Goal: Complete application form: Complete application form

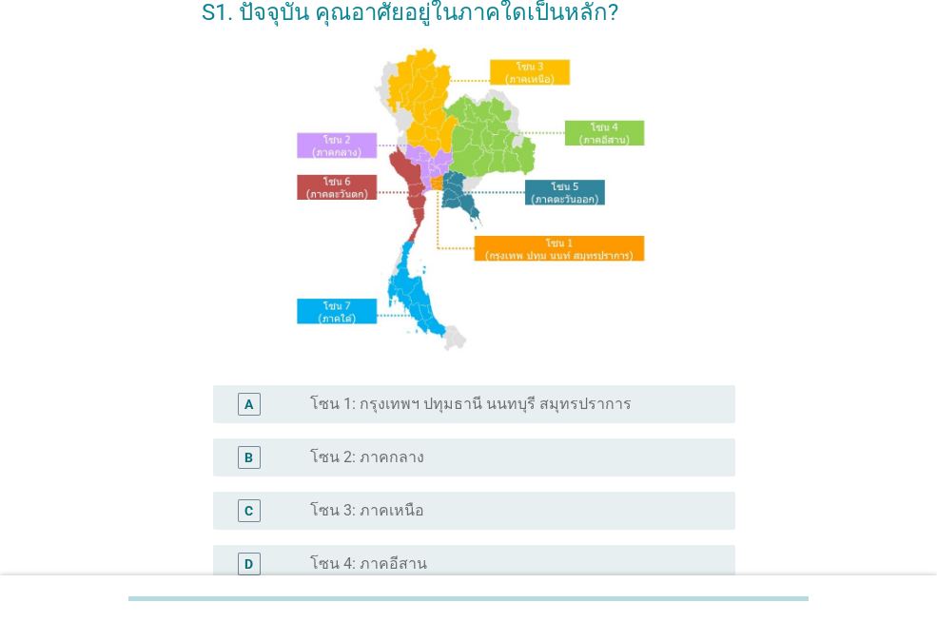
scroll to position [381, 0]
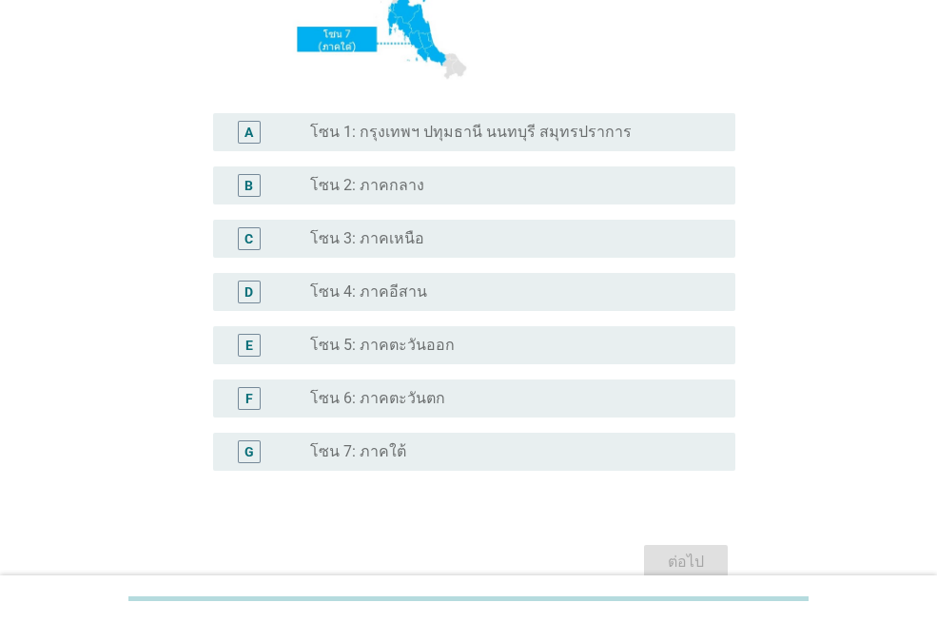
click at [441, 433] on div "G radio_button_unchecked โซน 7: ภาคใต้" at bounding box center [469, 451] width 534 height 53
click at [432, 442] on div "radio_button_unchecked โซน 7: ภาคใต้" at bounding box center [515, 452] width 410 height 23
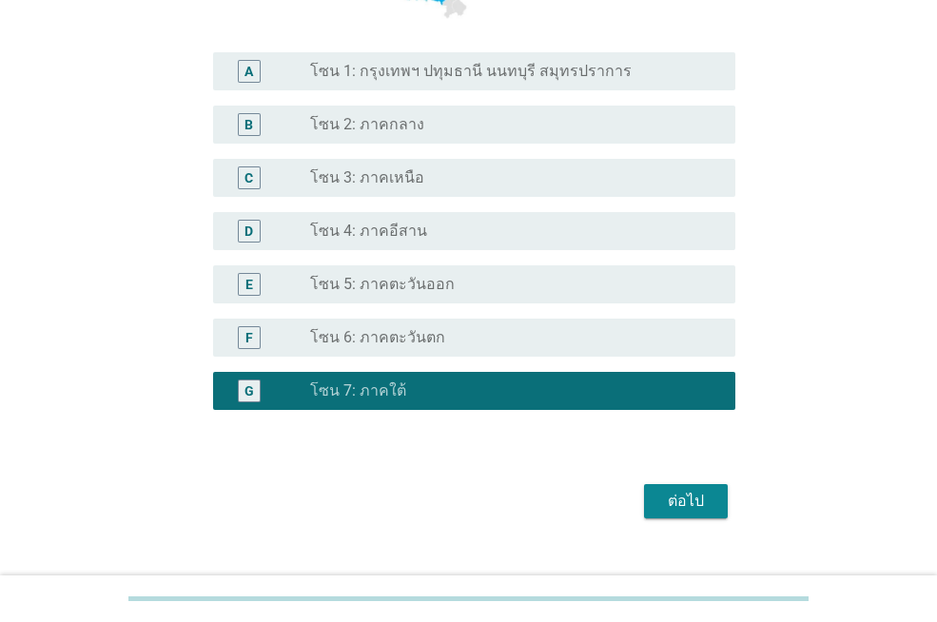
scroll to position [475, 0]
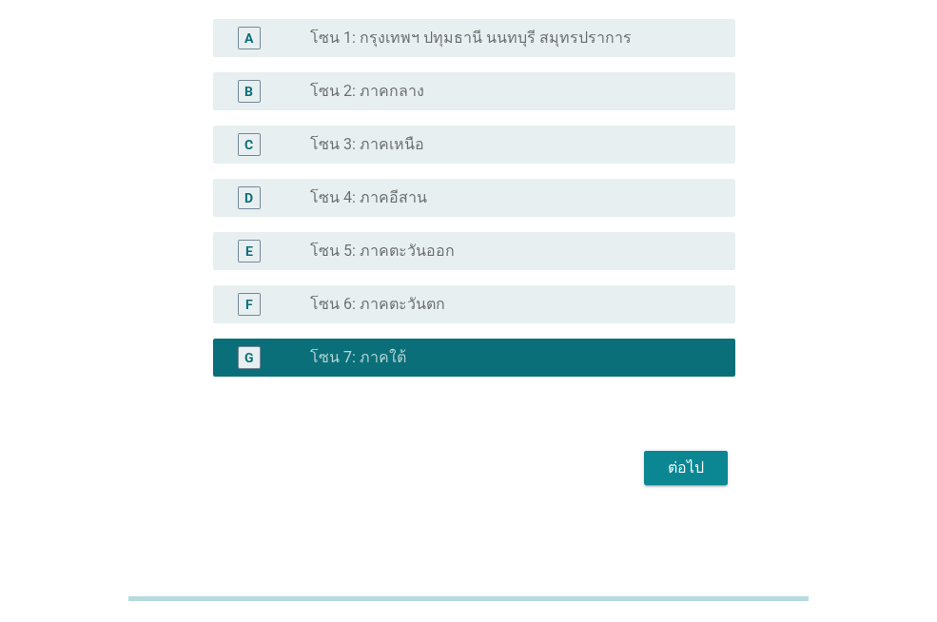
click at [692, 472] on div "ต่อไป" at bounding box center [685, 468] width 53 height 23
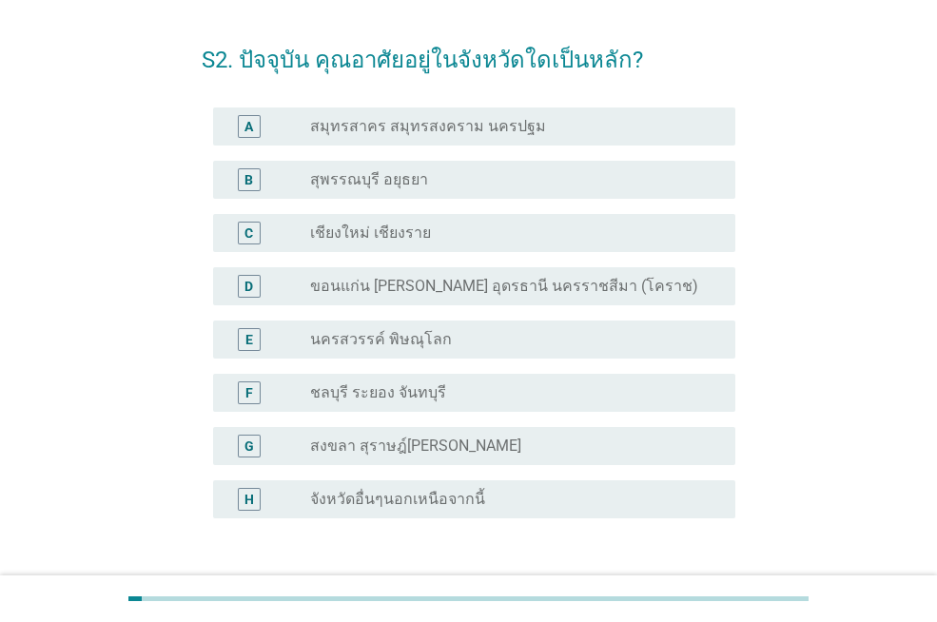
scroll to position [190, 0]
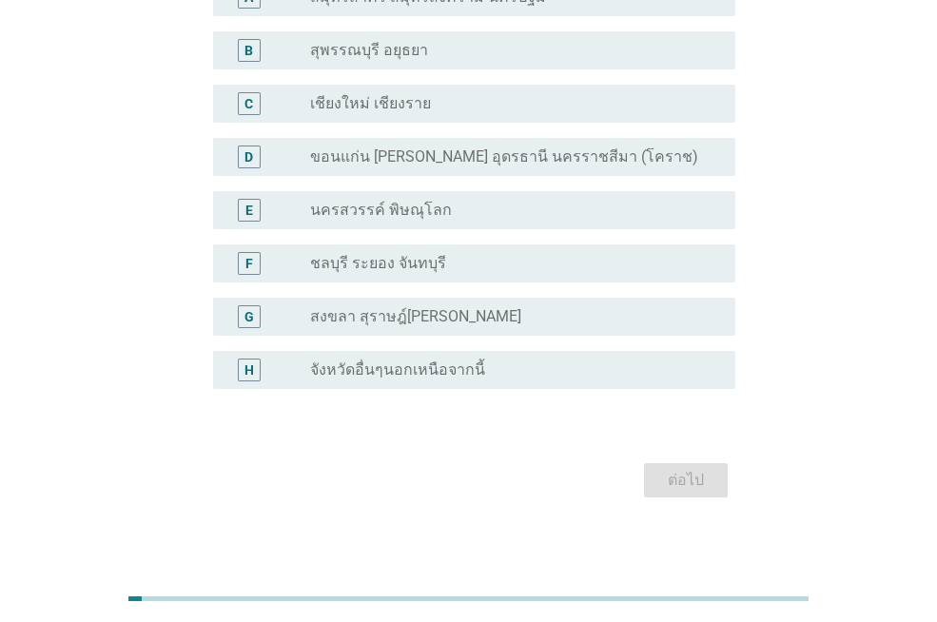
click at [504, 300] on div "G radio_button_unchecked สงขลา สุราษฎ์[PERSON_NAME]" at bounding box center [474, 317] width 522 height 38
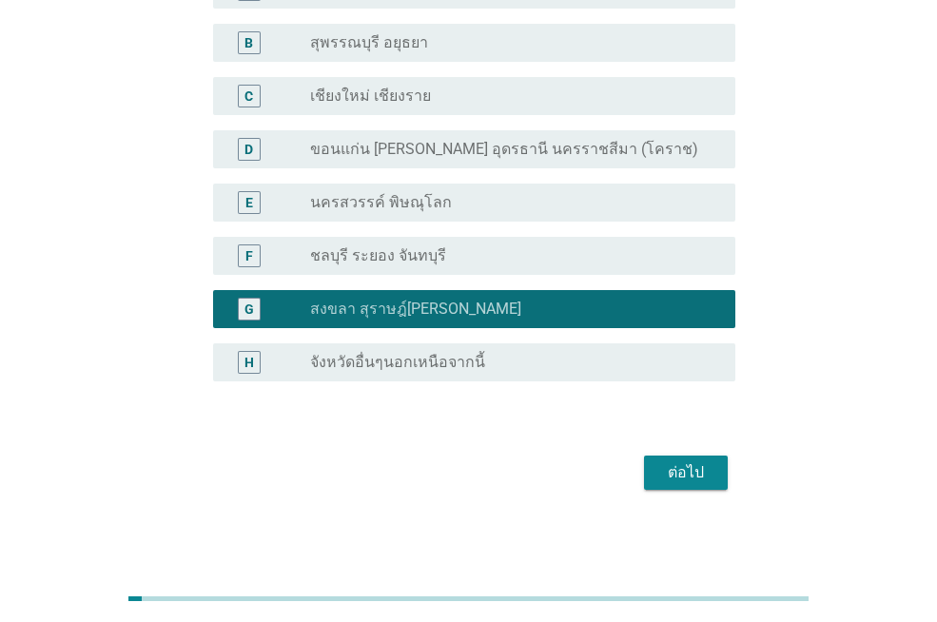
scroll to position [202, 0]
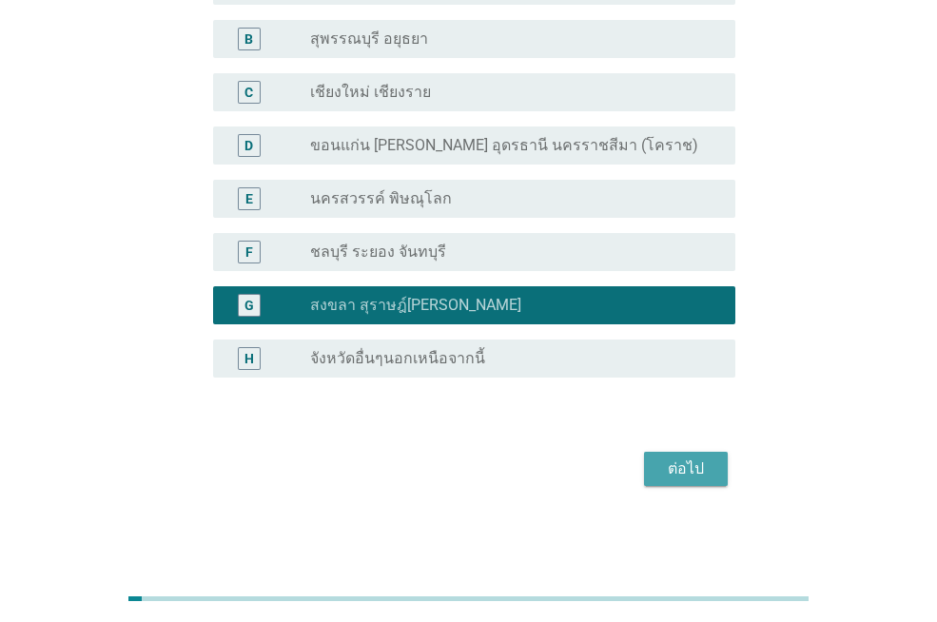
click at [726, 482] on button "ต่อไป" at bounding box center [686, 469] width 84 height 34
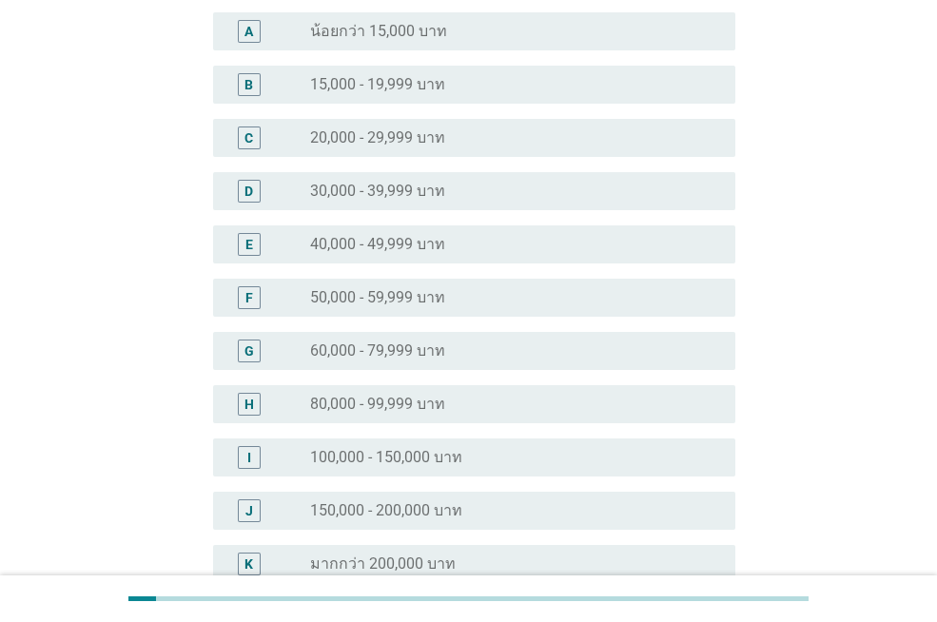
click at [432, 91] on label "15,000 - 19,999 บาท" at bounding box center [377, 84] width 135 height 19
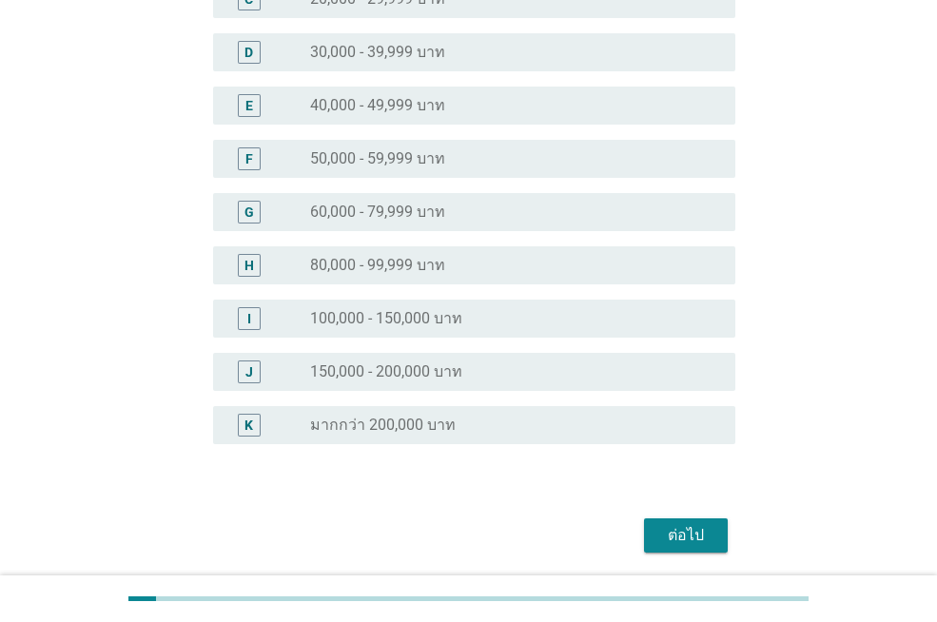
scroll to position [396, 0]
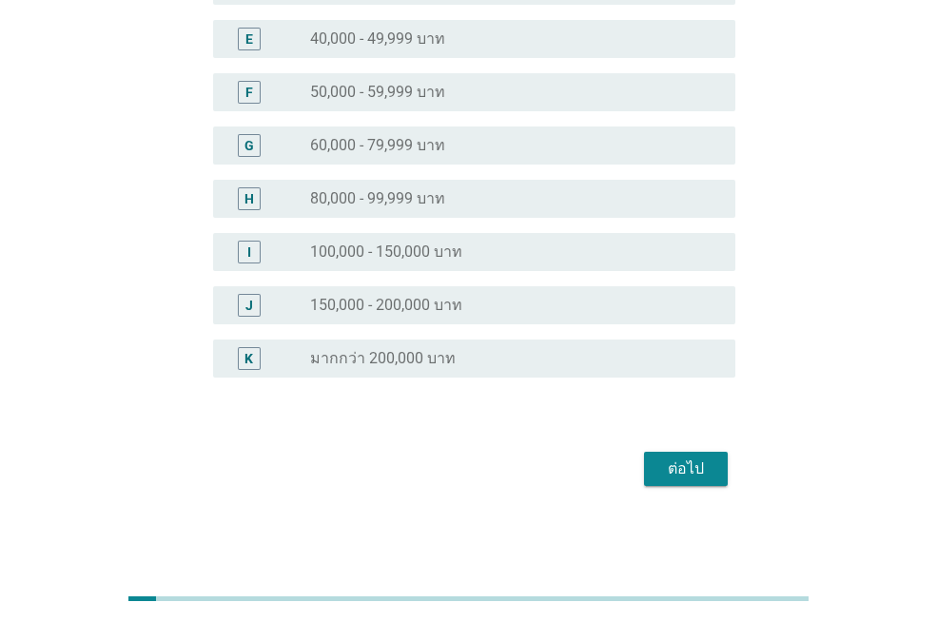
click at [714, 455] on button "ต่อไป" at bounding box center [686, 469] width 84 height 34
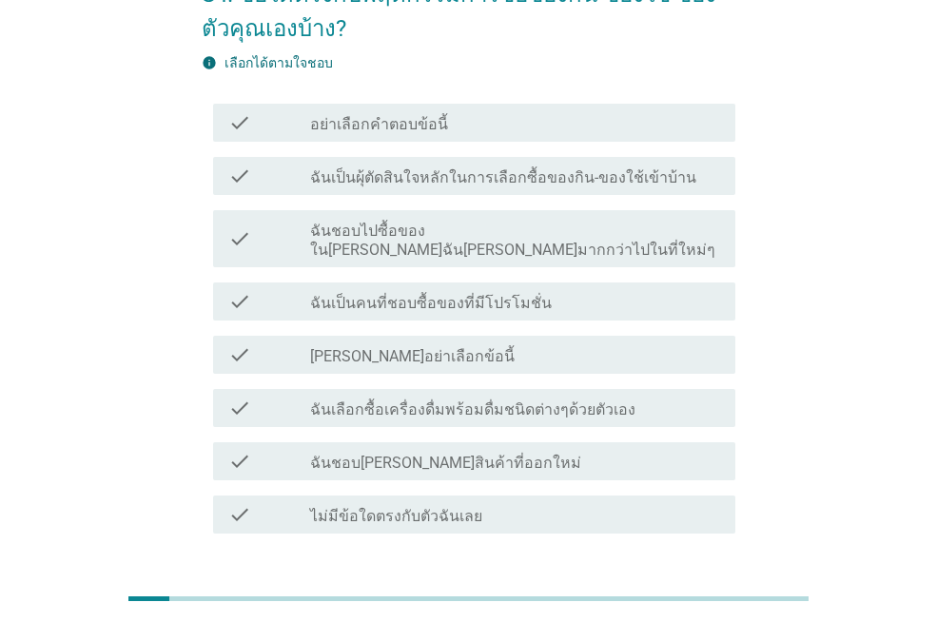
scroll to position [0, 0]
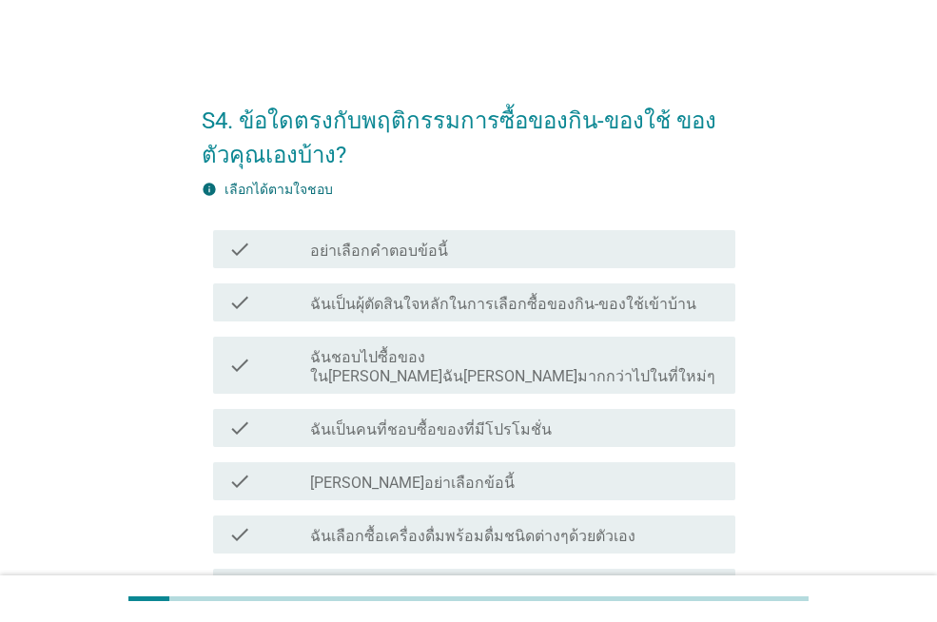
click at [614, 297] on label "ฉันเป็นผุ้ตัดสินใจหลักในการเลือกซื้อของกิน-ของใช้เข้าบ้าน" at bounding box center [503, 304] width 386 height 19
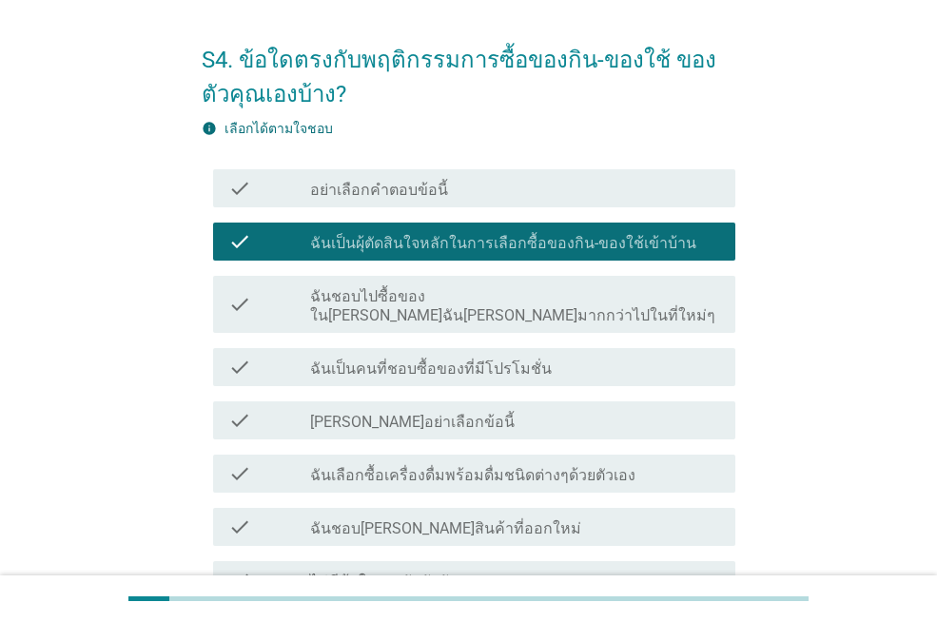
scroll to position [95, 0]
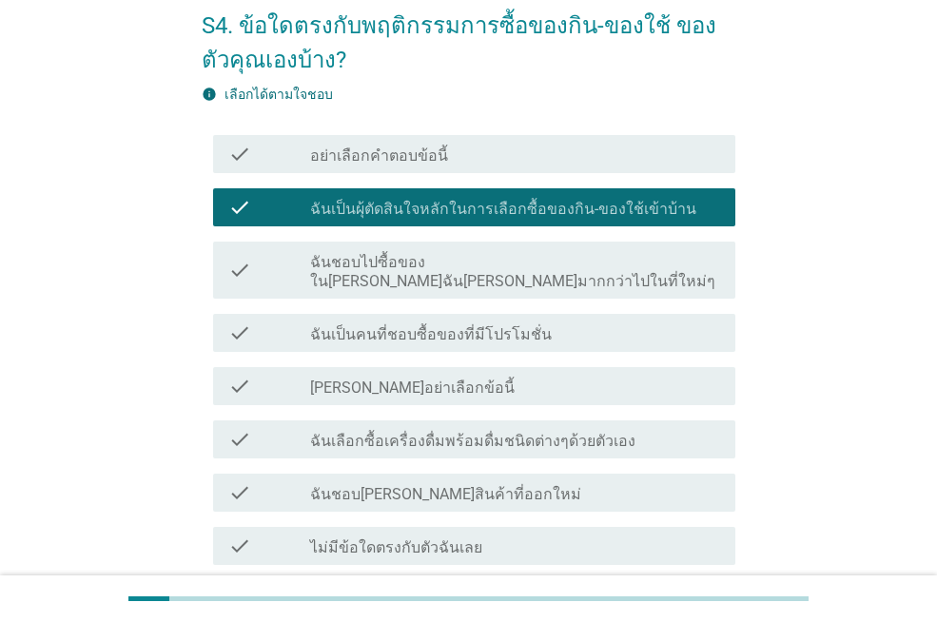
click at [605, 253] on label "ฉันชอบไปซื้อของใน[PERSON_NAME]ฉัน[PERSON_NAME]มากกว่าไปในที่ใหม่ๆ" at bounding box center [515, 272] width 410 height 38
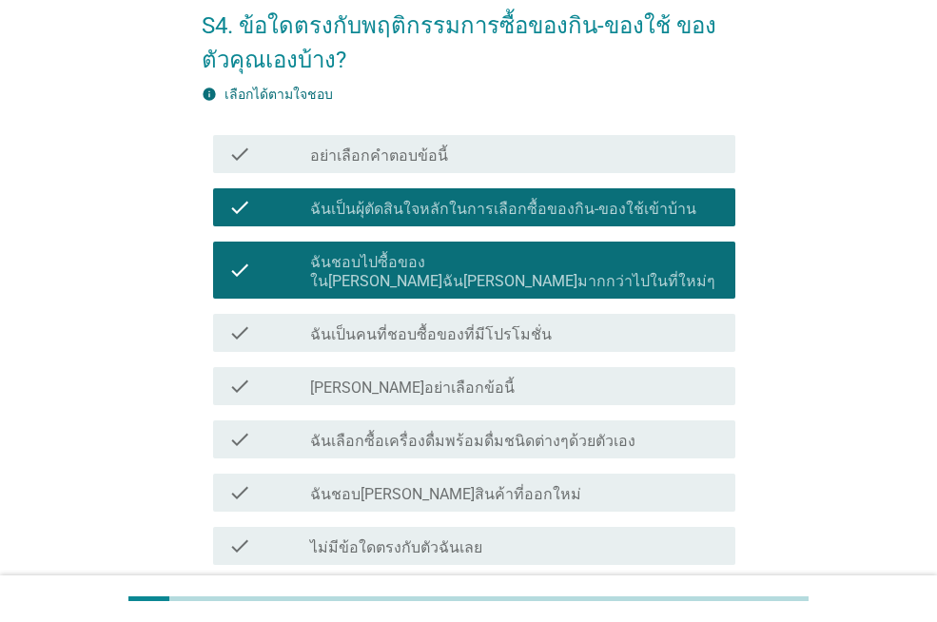
click at [494, 325] on label "ฉันเป็นคนที่ชอบซื้อของที่มีโปรโมชั่น" at bounding box center [431, 334] width 242 height 19
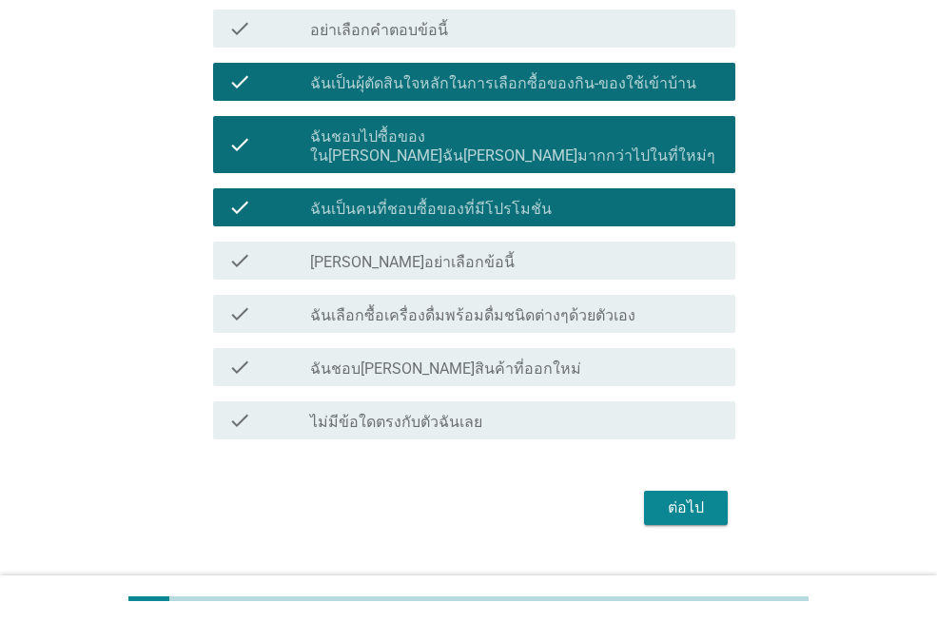
scroll to position [241, 0]
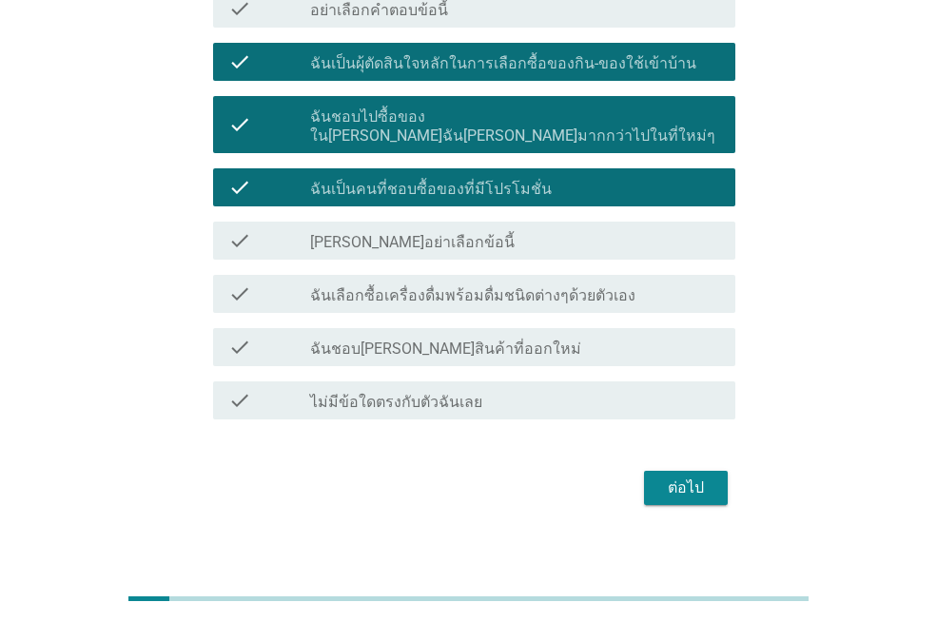
click at [500, 286] on label "ฉันเลือกซื้อเครื่องดื่มพร้อมดื่มชนิดต่างๆด้วยตัวเอง" at bounding box center [472, 295] width 325 height 19
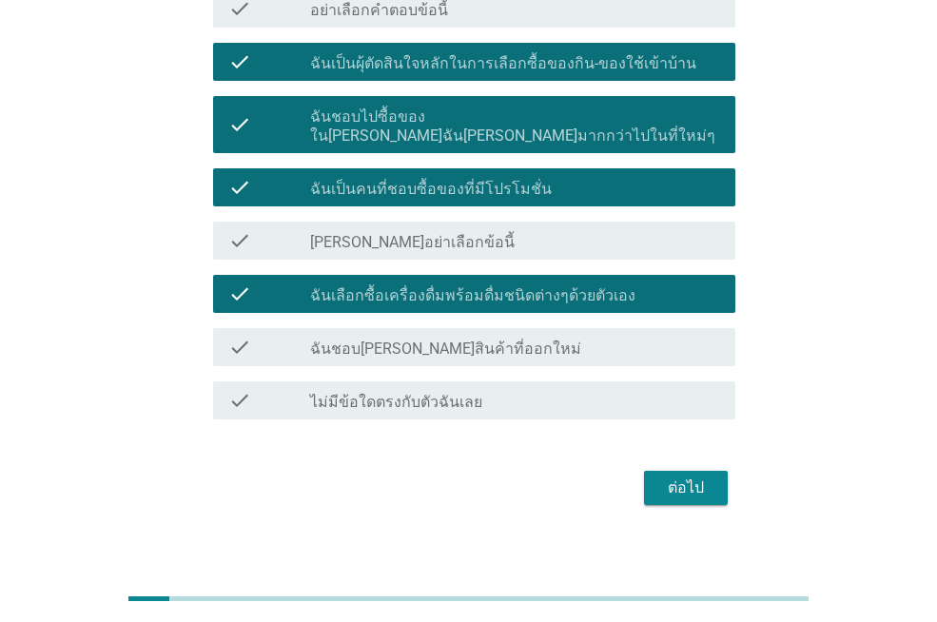
click at [518, 336] on div "check_box_outline_blank ฉันชอบ[PERSON_NAME]สินค้าที่ออกใหม่" at bounding box center [515, 347] width 410 height 23
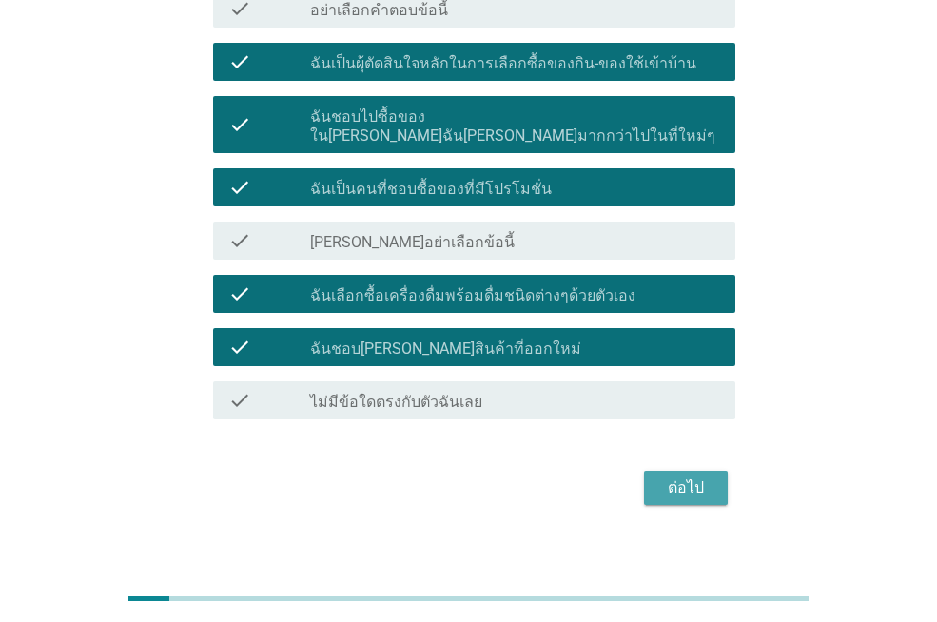
click at [714, 475] on button "ต่อไป" at bounding box center [686, 488] width 84 height 34
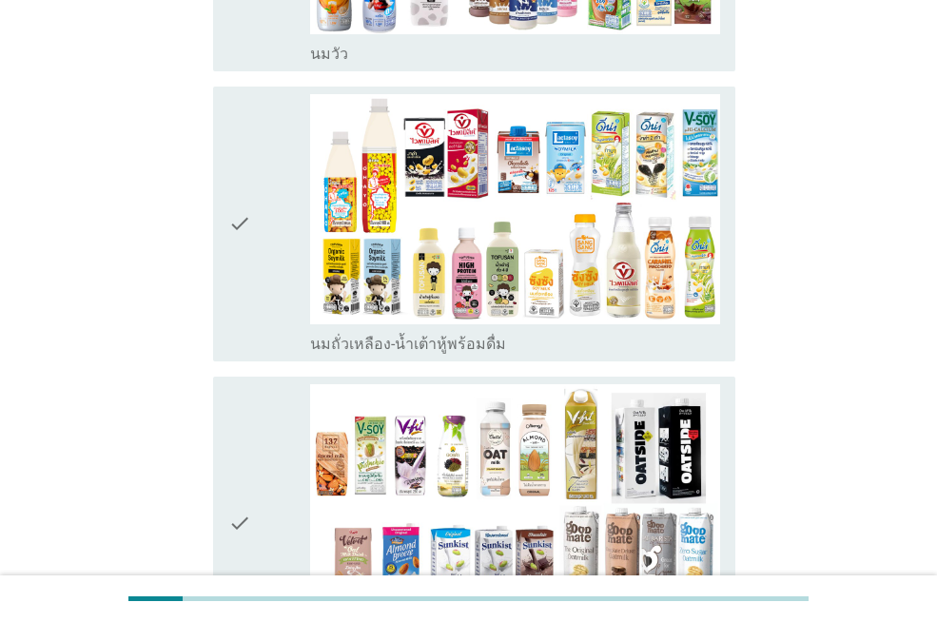
click at [289, 259] on div "check" at bounding box center [269, 224] width 82 height 260
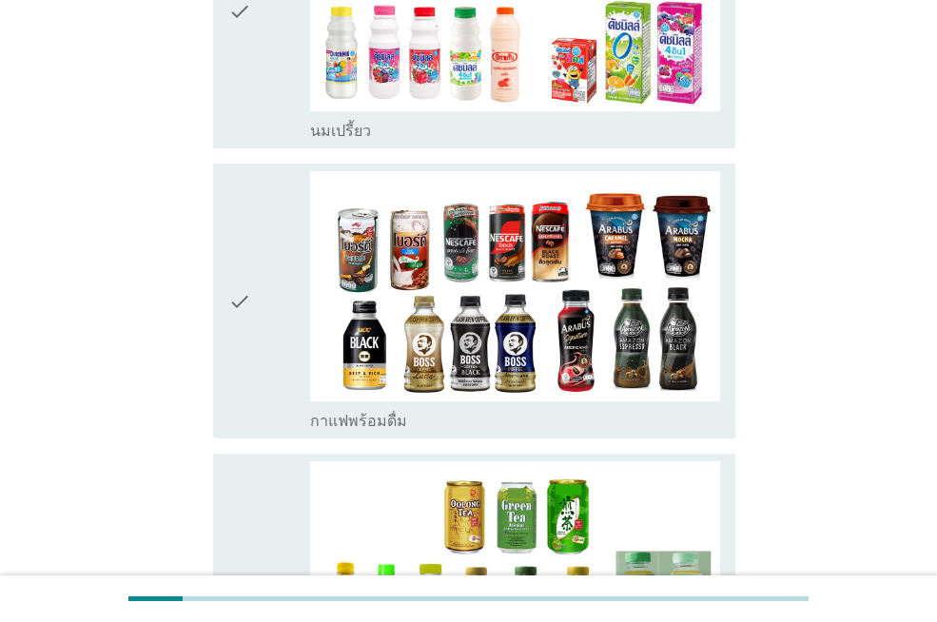
scroll to position [1427, 0]
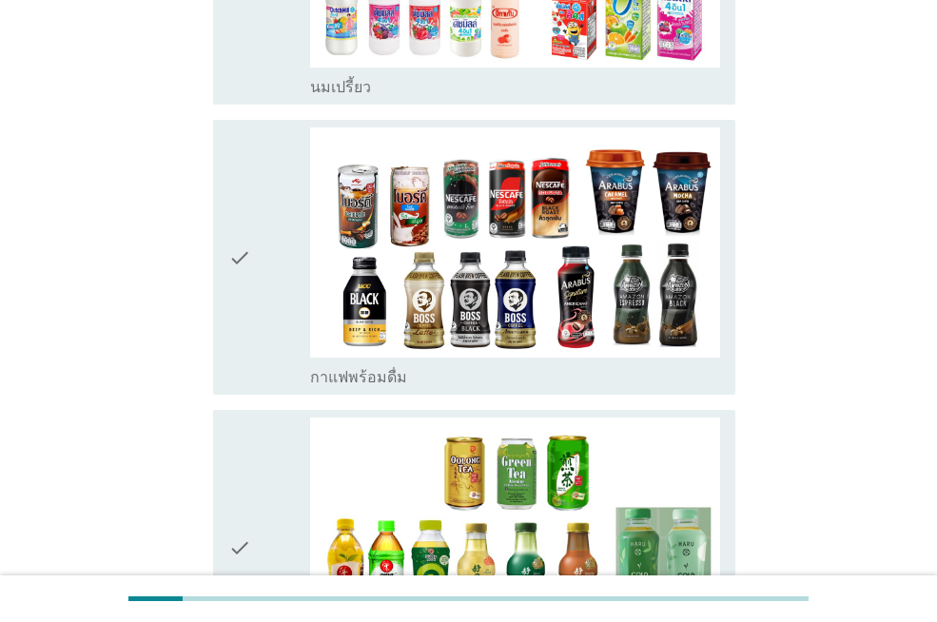
click at [285, 245] on div "check" at bounding box center [269, 258] width 82 height 260
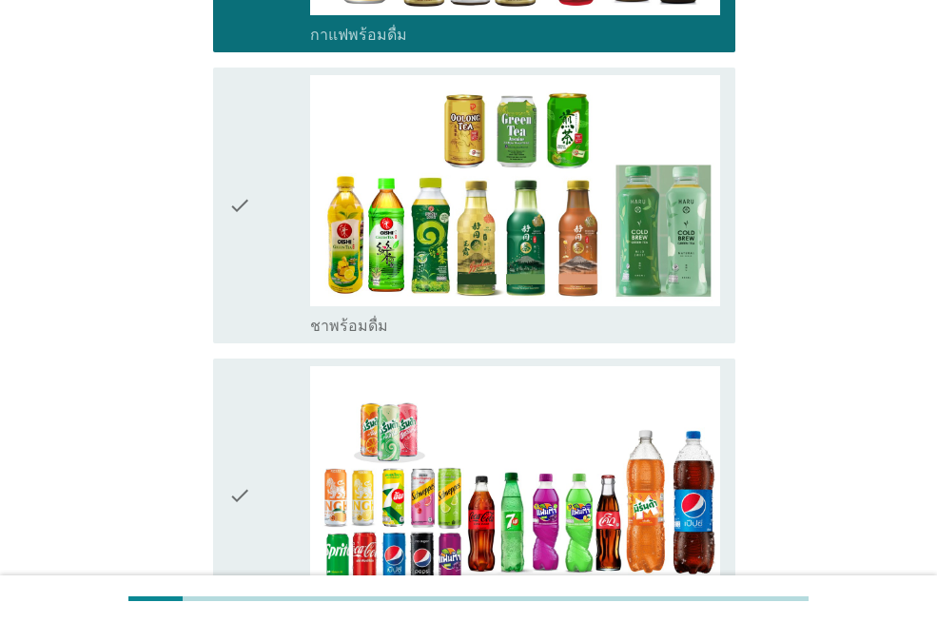
scroll to position [1808, 0]
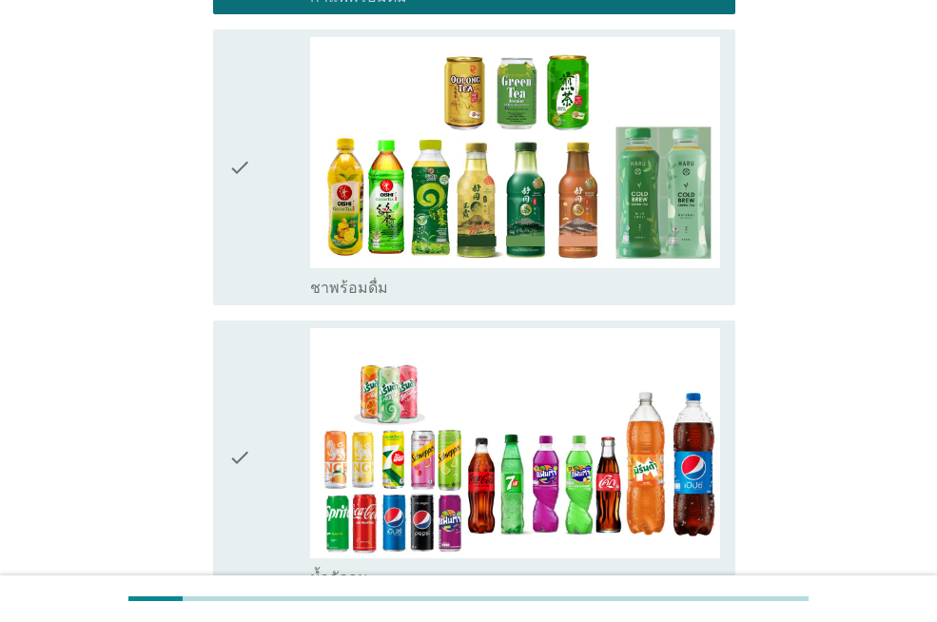
click at [271, 186] on div "check" at bounding box center [269, 167] width 82 height 260
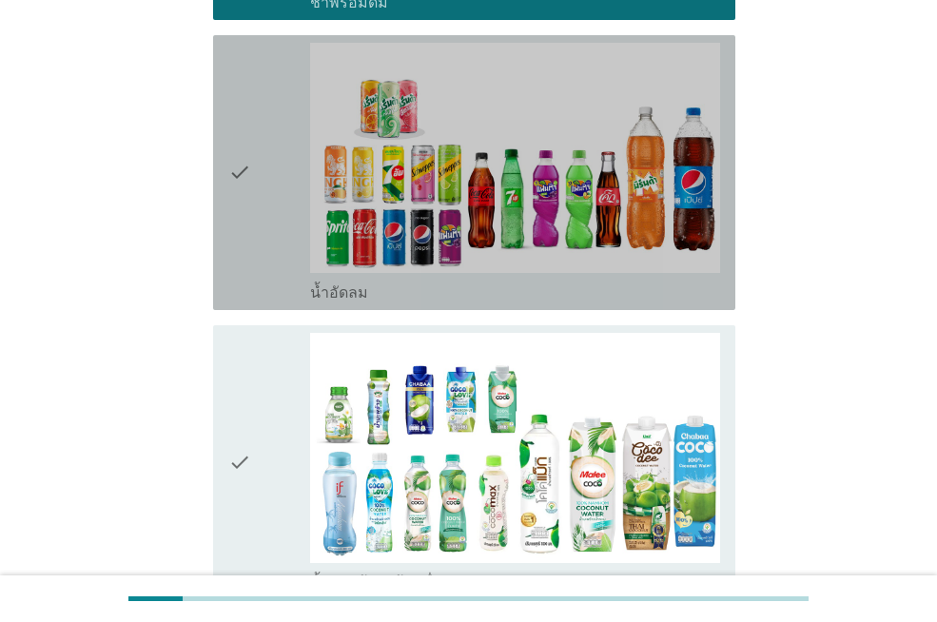
click at [254, 165] on div "check" at bounding box center [269, 173] width 82 height 260
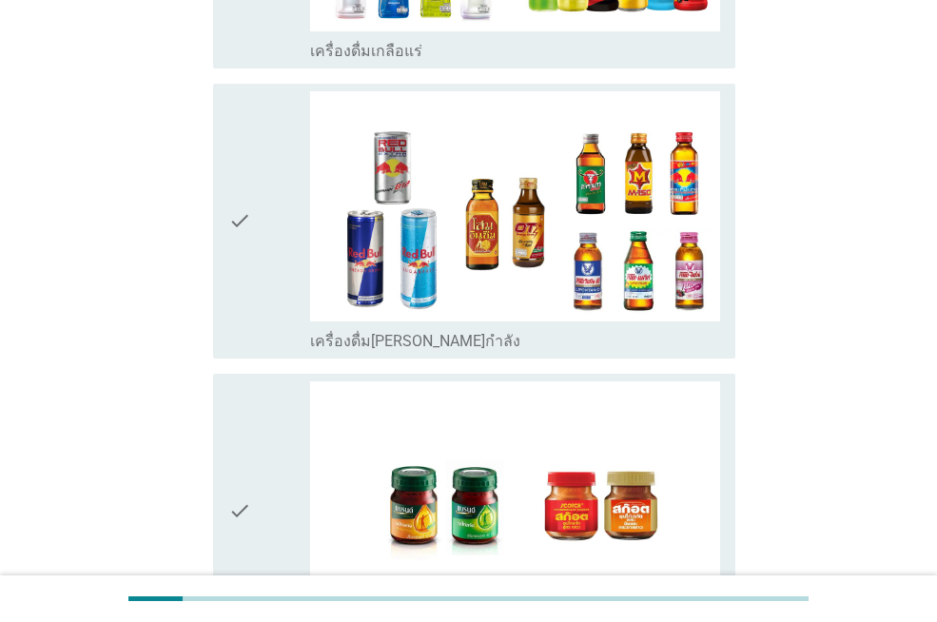
scroll to position [4035, 0]
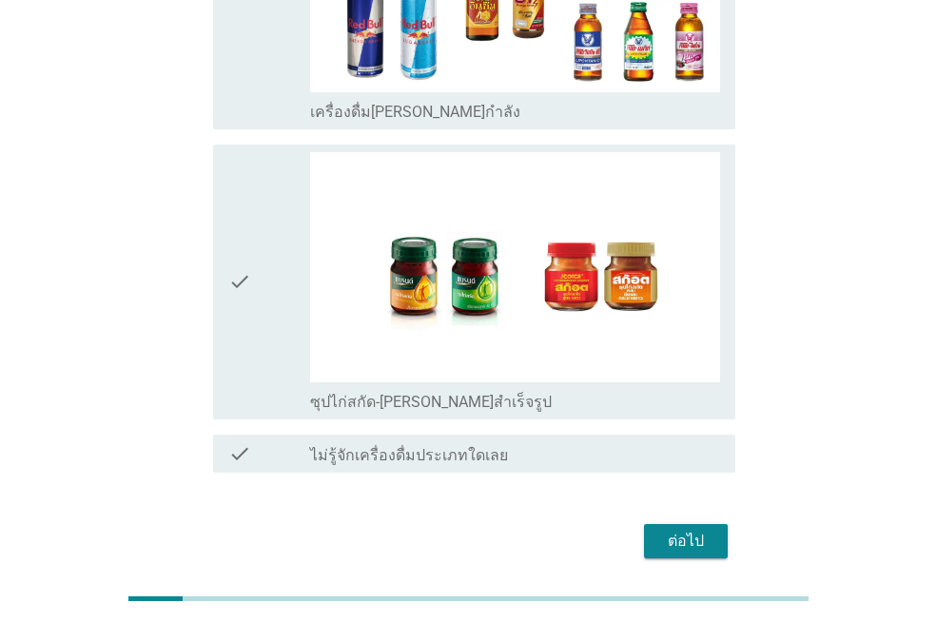
click at [654, 524] on button "ต่อไป" at bounding box center [686, 541] width 84 height 34
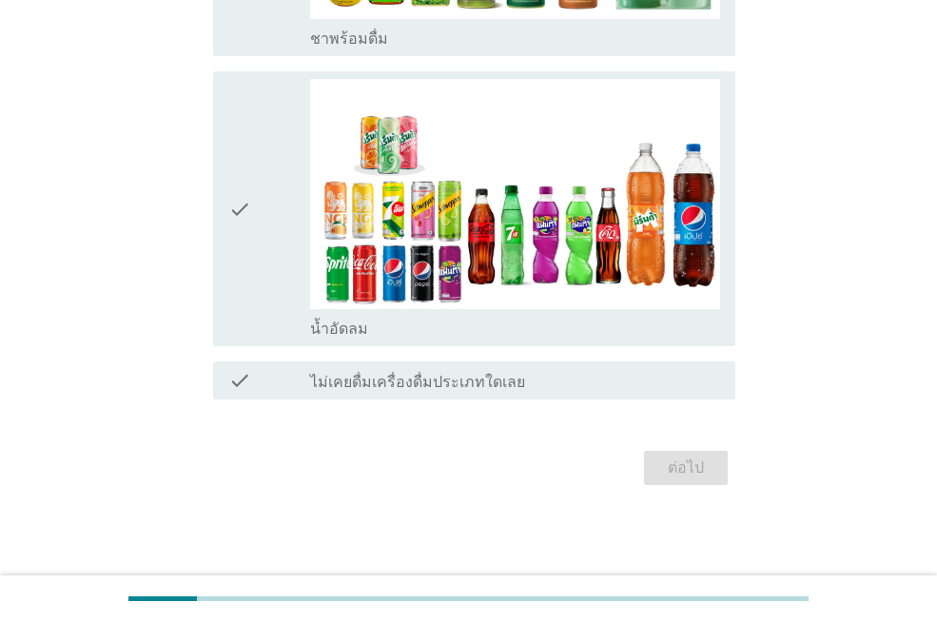
scroll to position [0, 0]
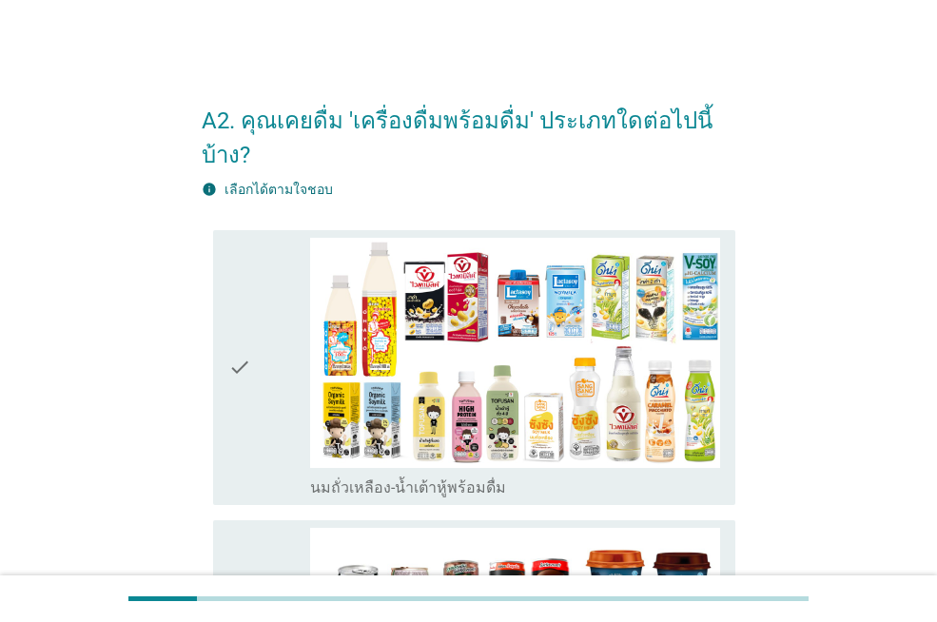
click at [262, 357] on div "check" at bounding box center [269, 368] width 82 height 260
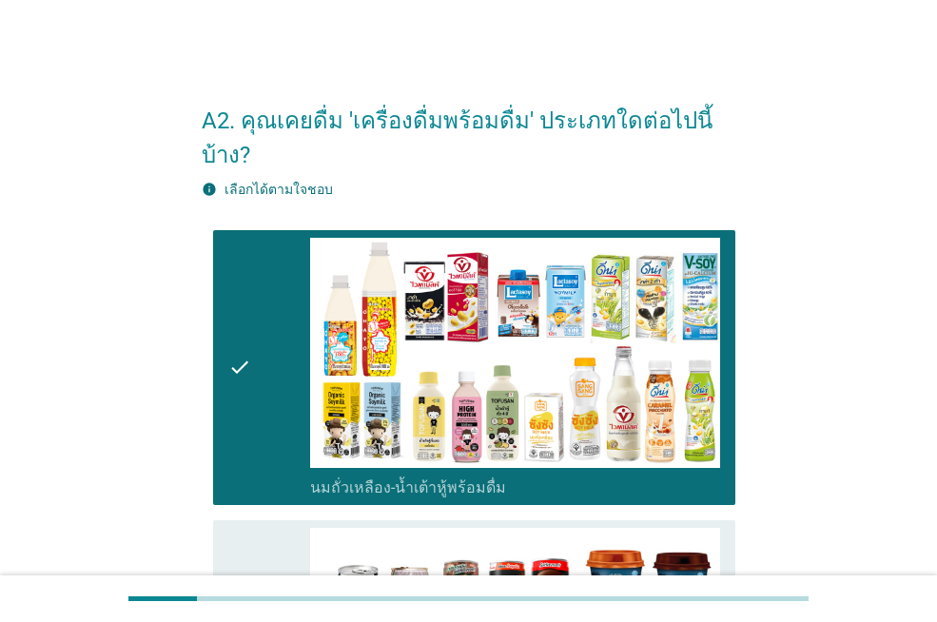
click at [263, 358] on div "check" at bounding box center [269, 368] width 82 height 260
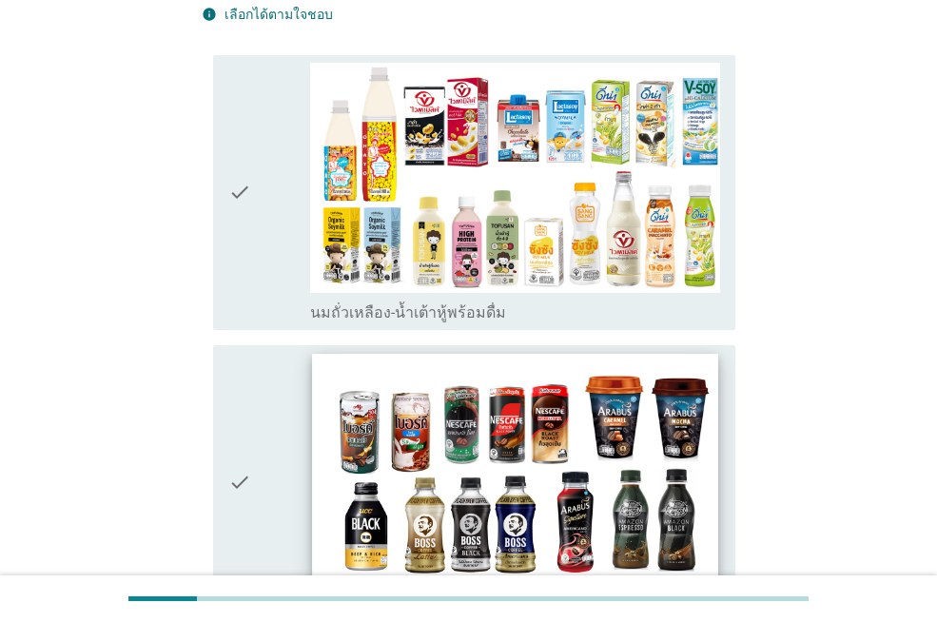
scroll to position [190, 0]
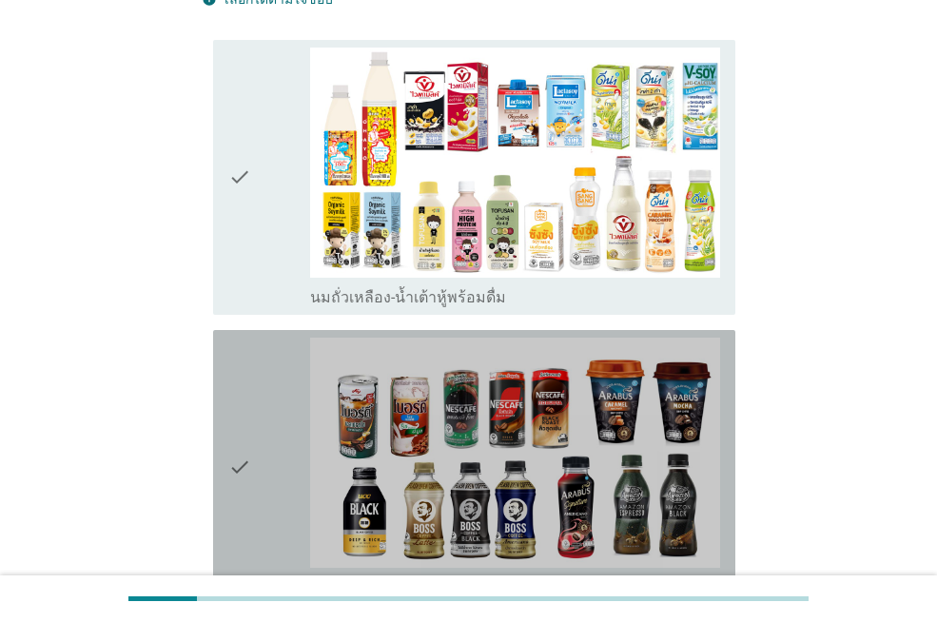
click at [235, 451] on icon "check" at bounding box center [239, 468] width 23 height 260
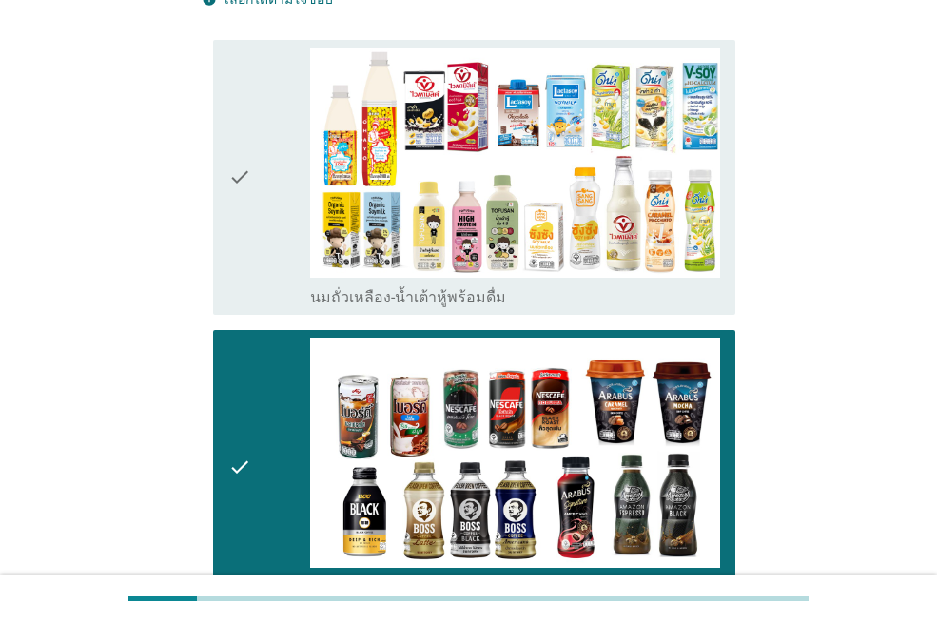
click at [224, 449] on div "check check_box_outline_blank กาแฟพร้อมดื่ม" at bounding box center [474, 467] width 522 height 275
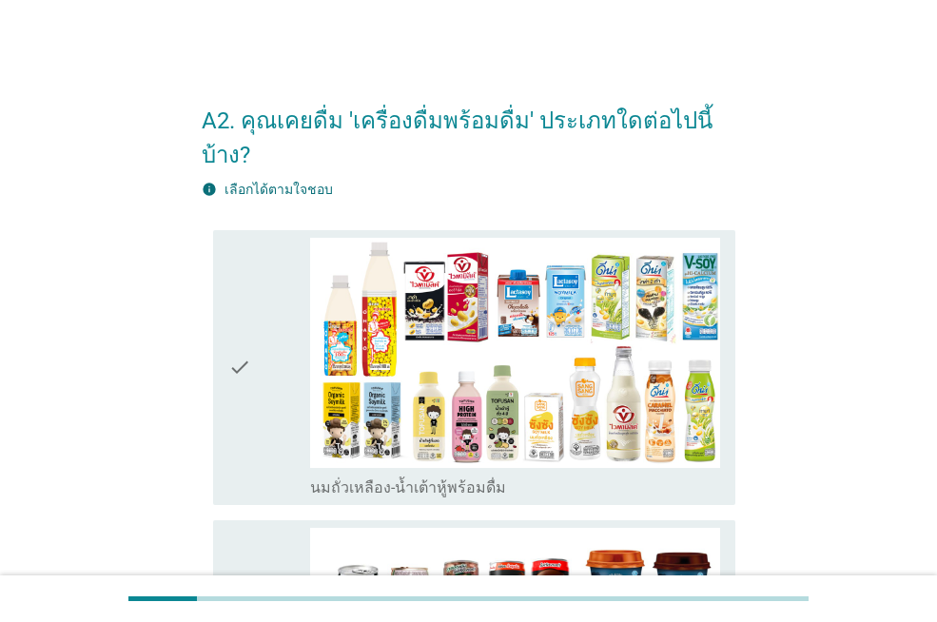
scroll to position [95, 0]
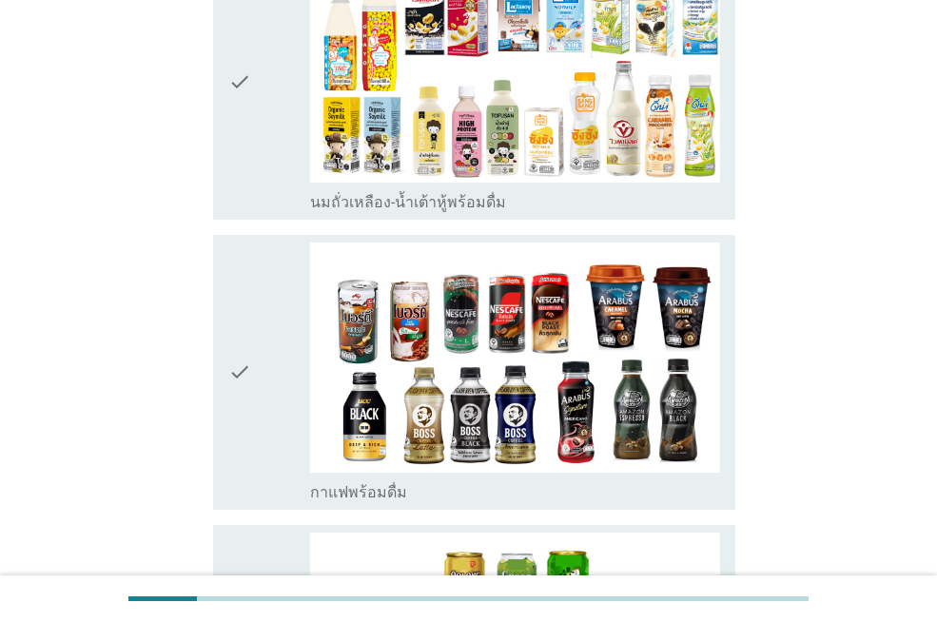
click at [268, 344] on div "check" at bounding box center [269, 373] width 82 height 260
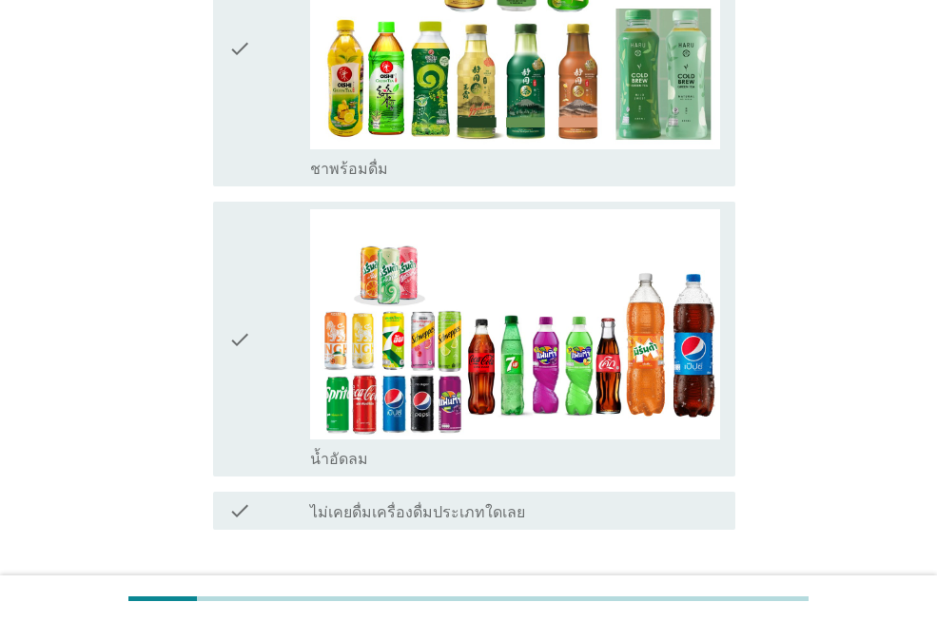
scroll to position [952, 0]
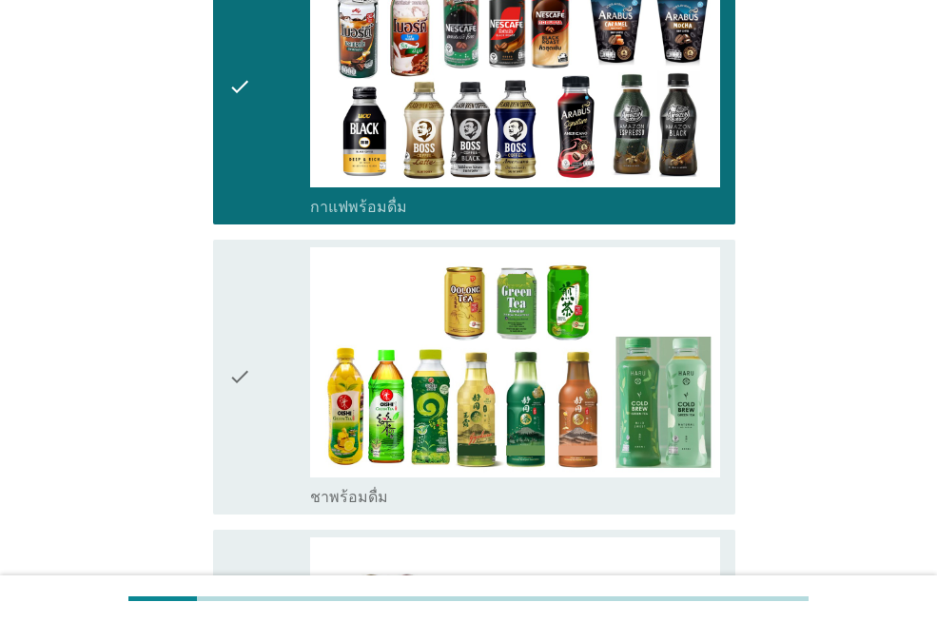
click at [249, 249] on icon "check" at bounding box center [239, 377] width 23 height 260
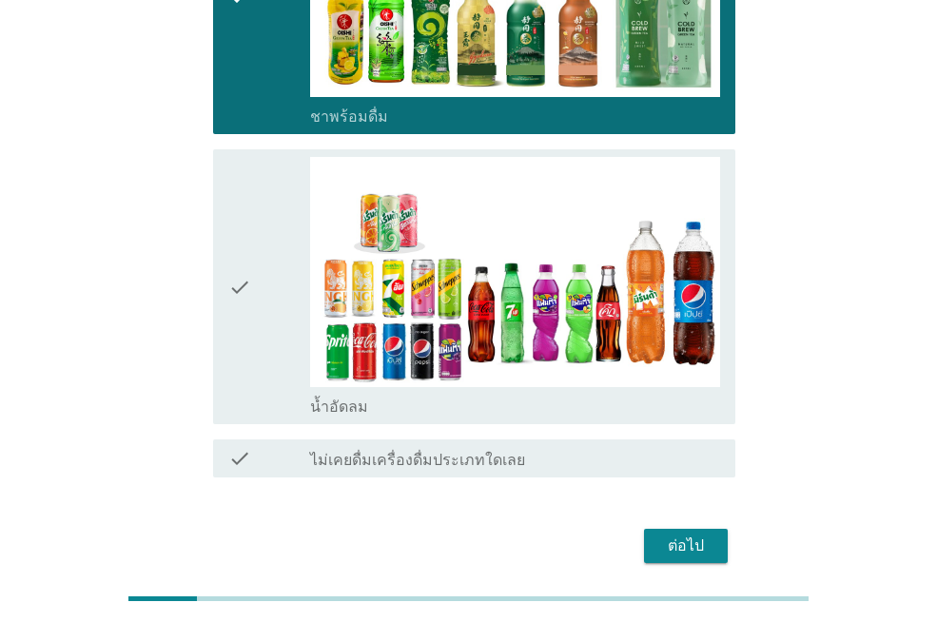
click at [247, 274] on icon "check" at bounding box center [239, 287] width 23 height 260
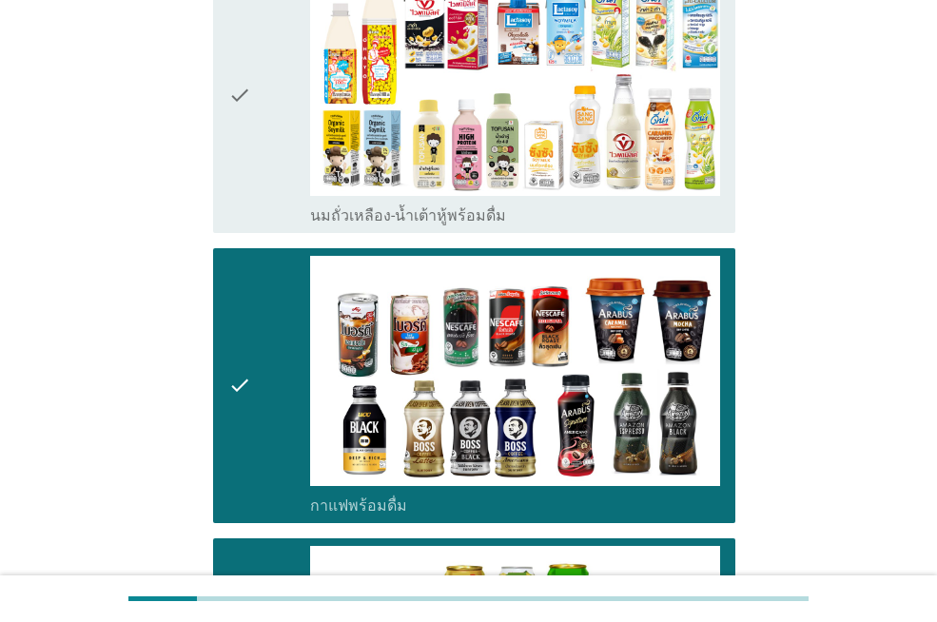
scroll to position [0, 0]
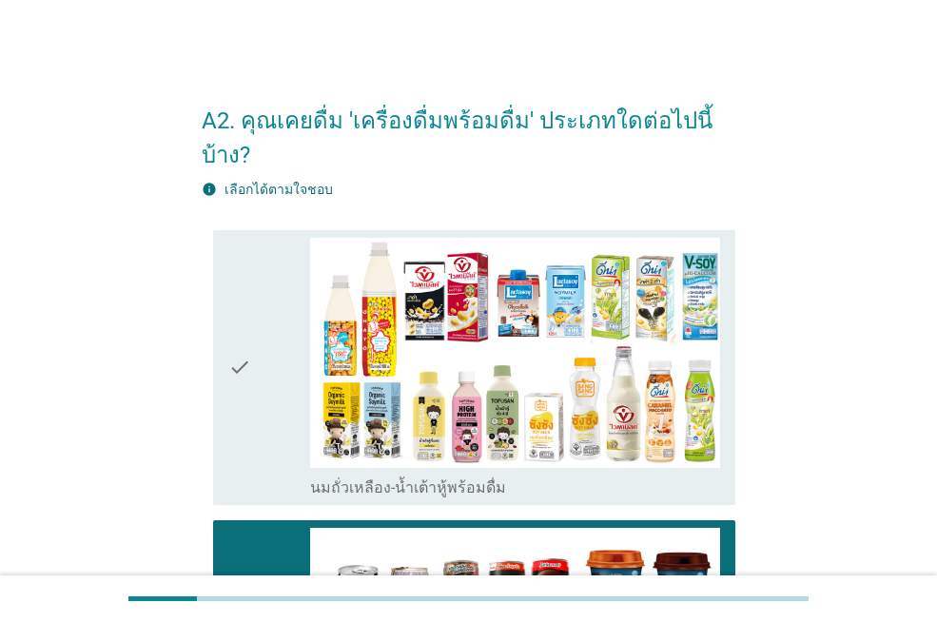
click at [246, 344] on icon "check" at bounding box center [239, 368] width 23 height 260
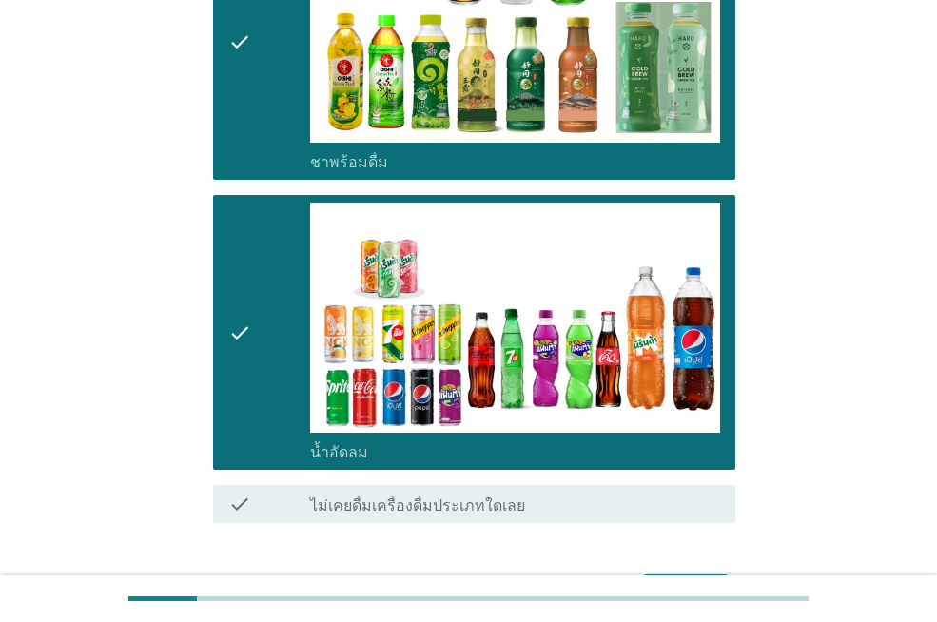
scroll to position [995, 0]
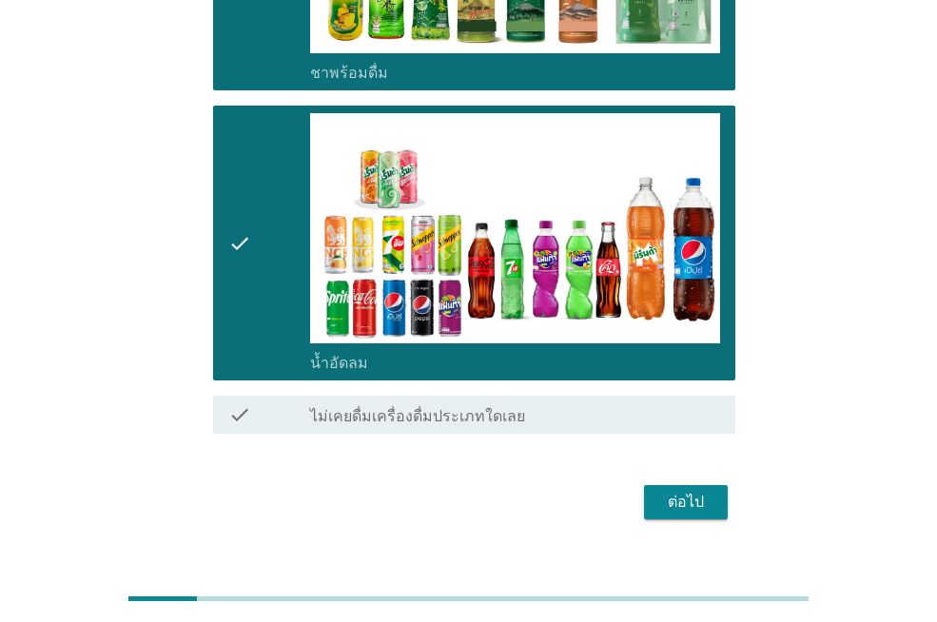
click at [692, 491] on div "ต่อไป" at bounding box center [685, 502] width 53 height 23
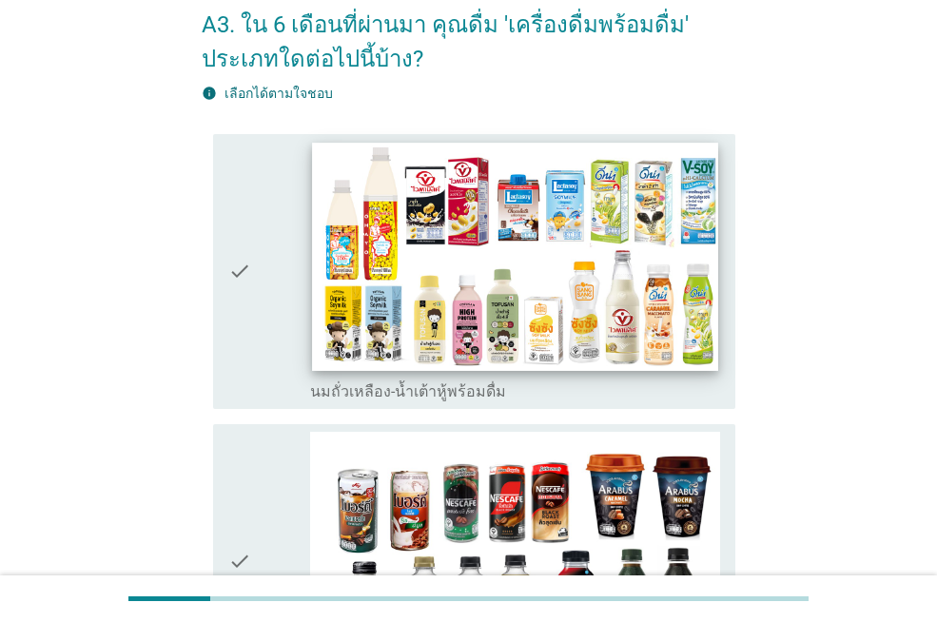
scroll to position [285, 0]
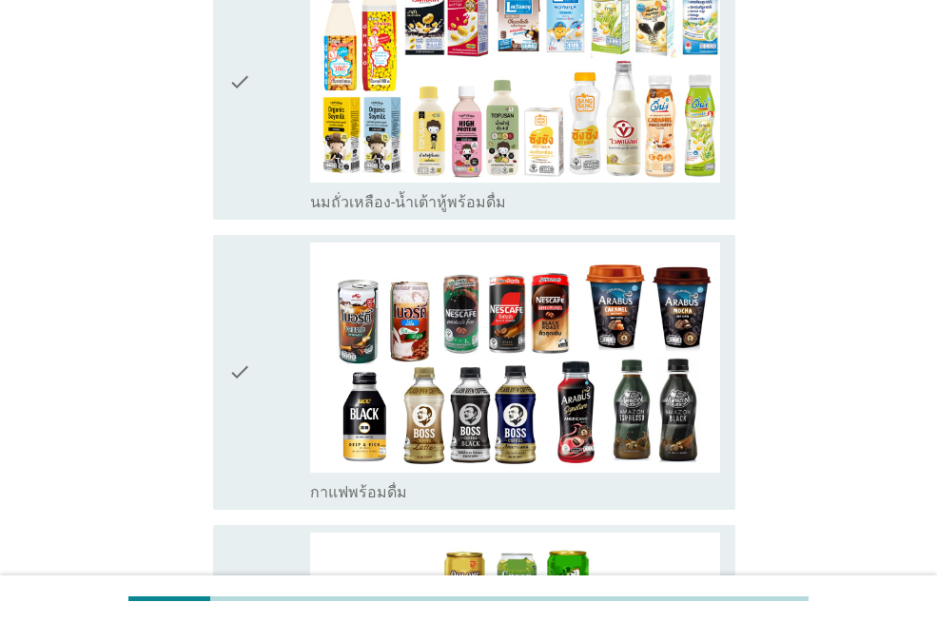
click at [265, 387] on div "check" at bounding box center [269, 373] width 82 height 260
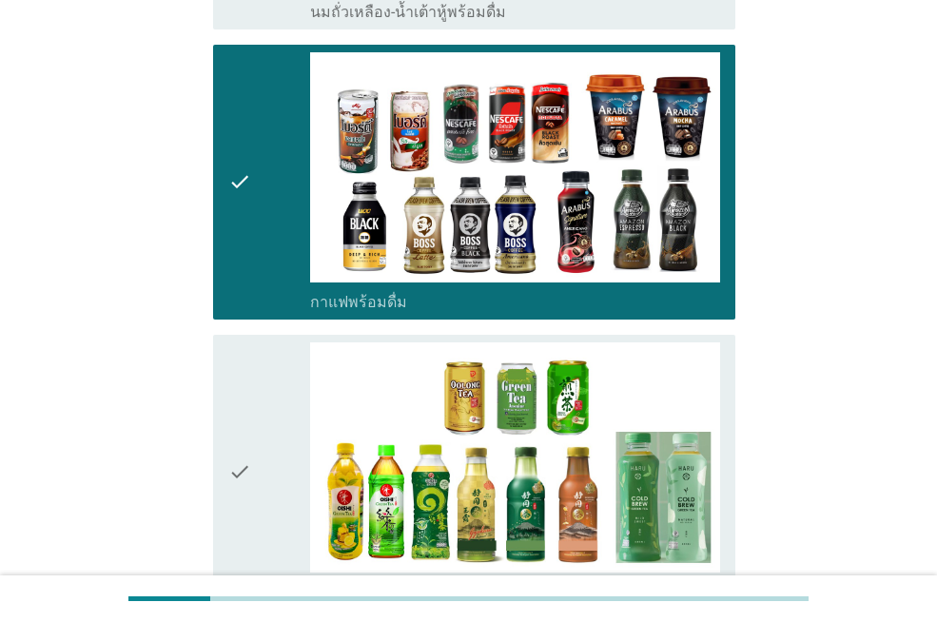
scroll to position [95, 0]
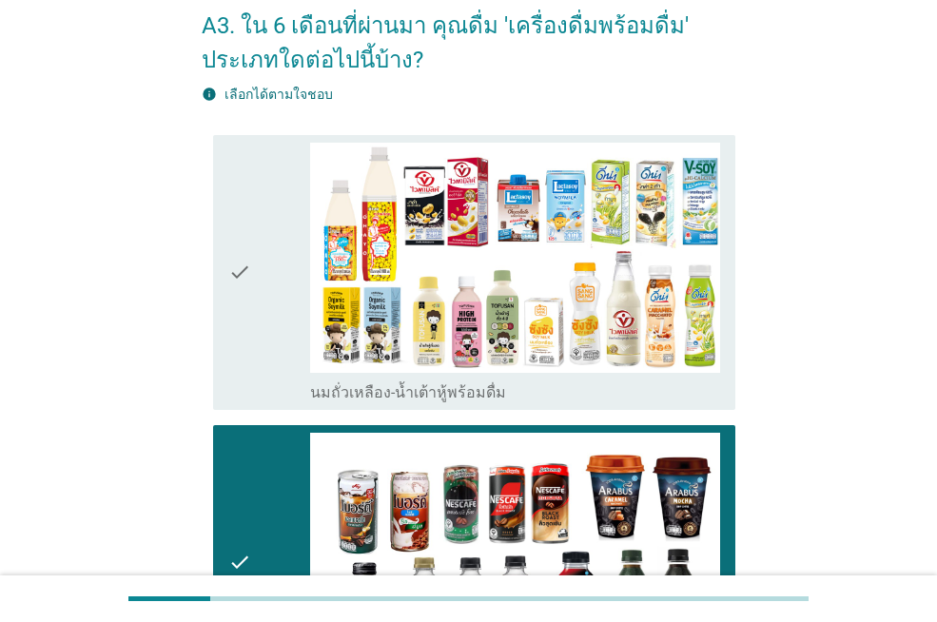
click at [283, 520] on div "check" at bounding box center [269, 563] width 82 height 260
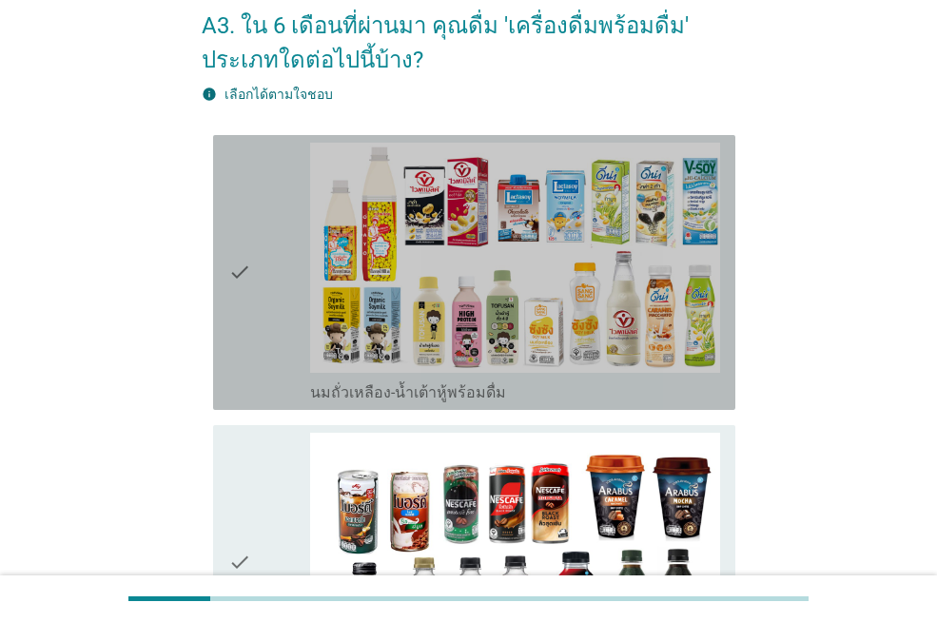
click at [239, 298] on icon "check" at bounding box center [239, 273] width 23 height 260
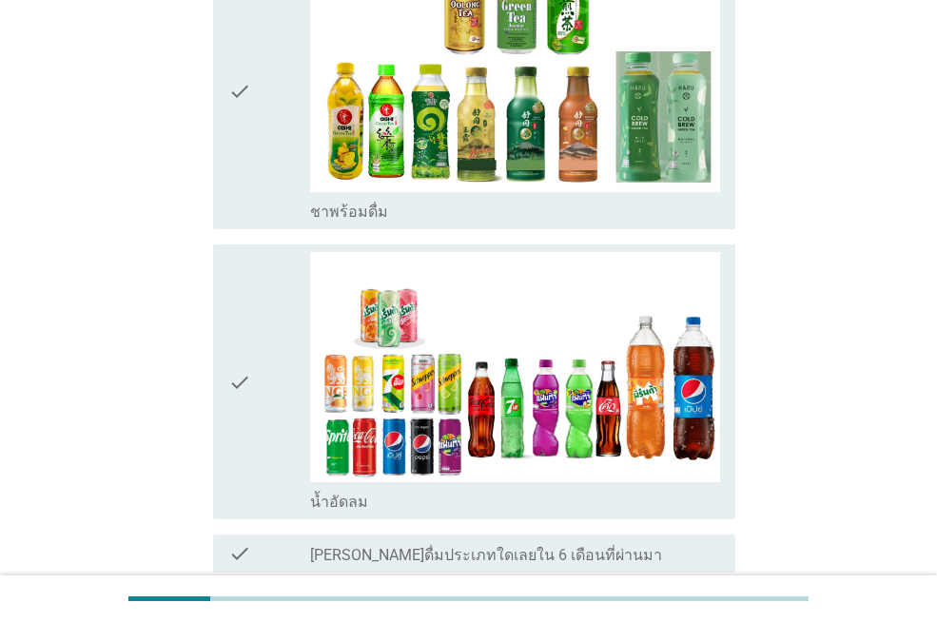
click at [238, 380] on icon "check" at bounding box center [239, 382] width 23 height 260
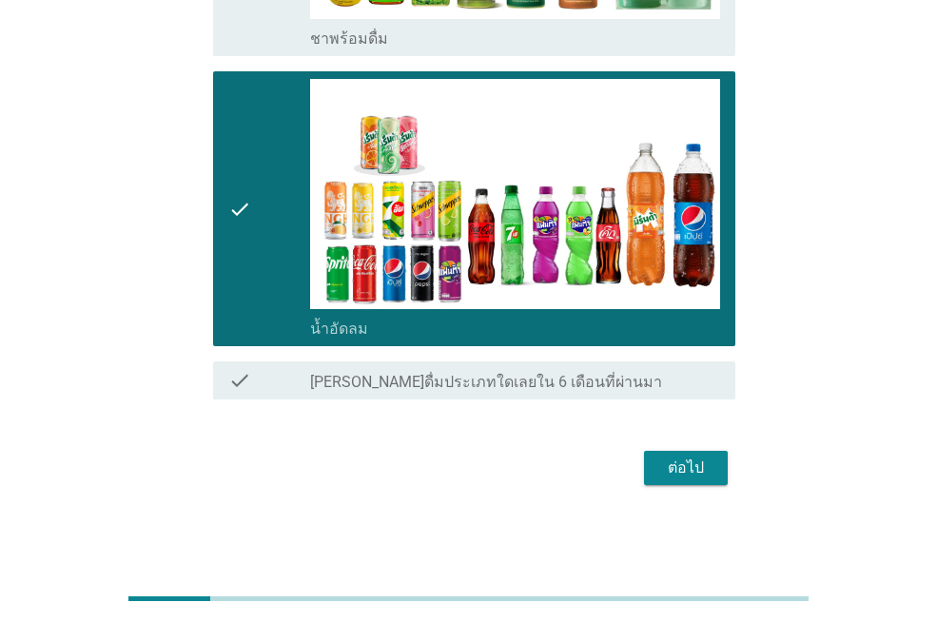
click at [659, 467] on div "ต่อไป" at bounding box center [685, 468] width 53 height 23
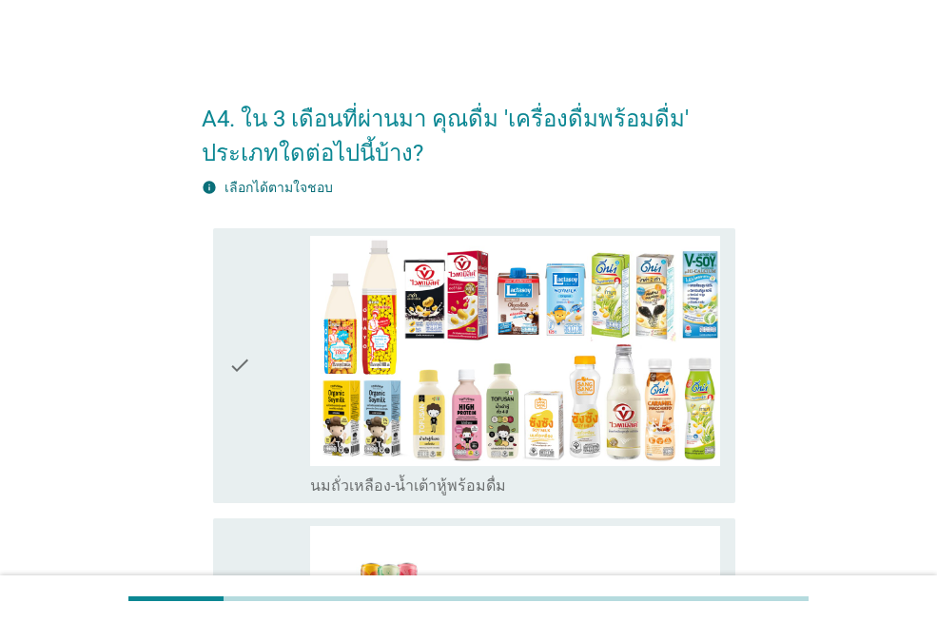
scroll to position [0, 0]
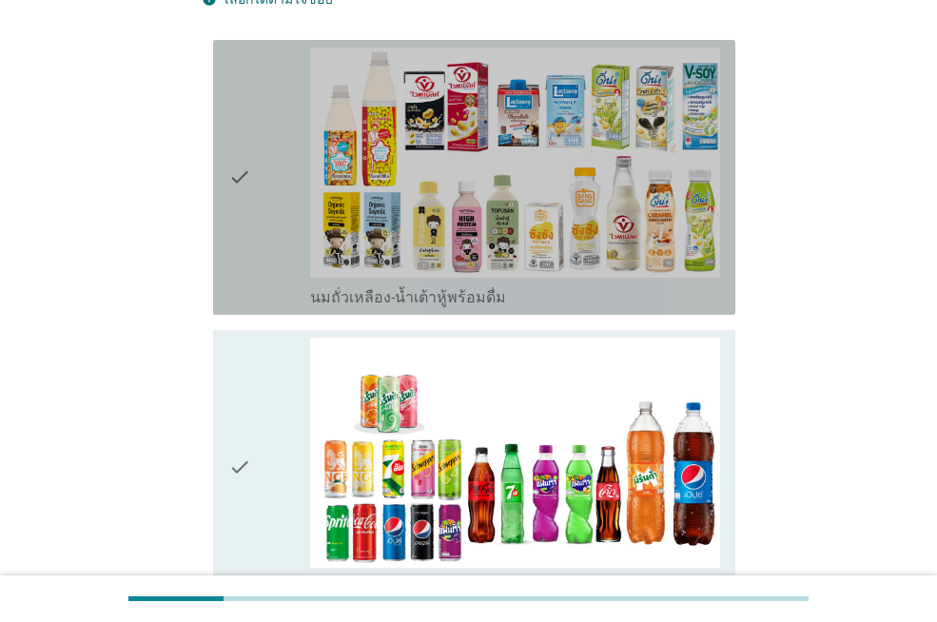
click at [249, 232] on icon "check" at bounding box center [239, 178] width 23 height 260
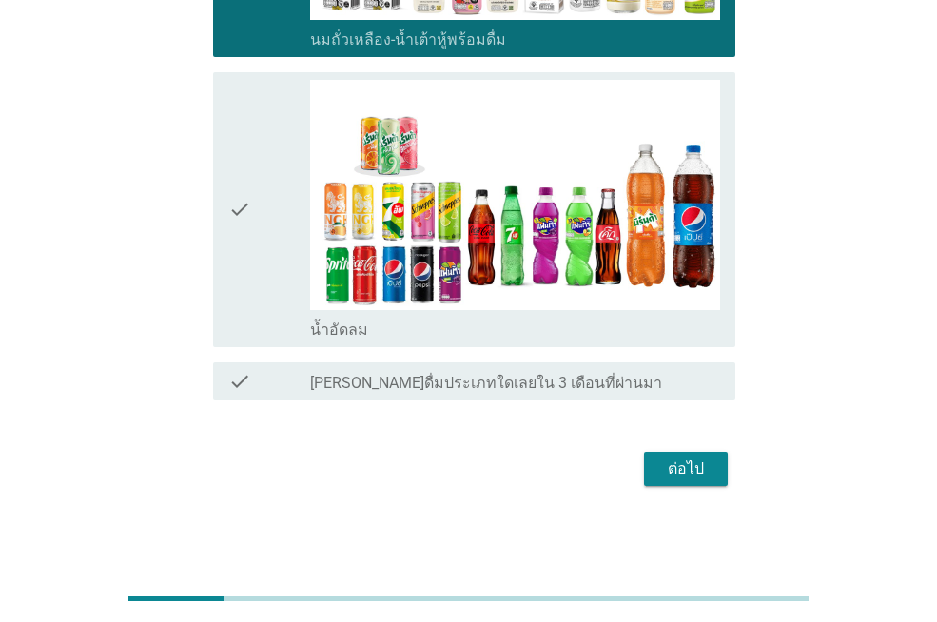
click at [685, 466] on div "ต่อไป" at bounding box center [685, 469] width 53 height 23
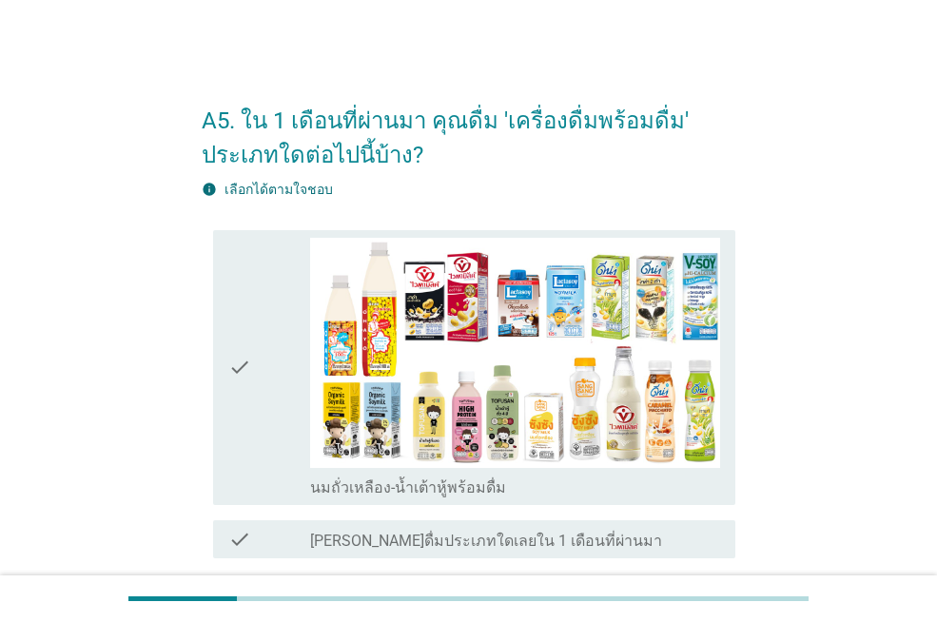
click at [180, 314] on div "A5. ใน 1 เดือนที่ผ่านมา คุณดื่ม 'เครื่องดื่มพร้อมดื่ม' ประเภทใดต่อไปนี้บ้าง? in…" at bounding box center [469, 367] width 846 height 596
click at [221, 333] on div "check check_box_outline_blank นมถั่วเหลือง-น้ำเต้าหู้พร้อมดื่ม" at bounding box center [474, 367] width 522 height 275
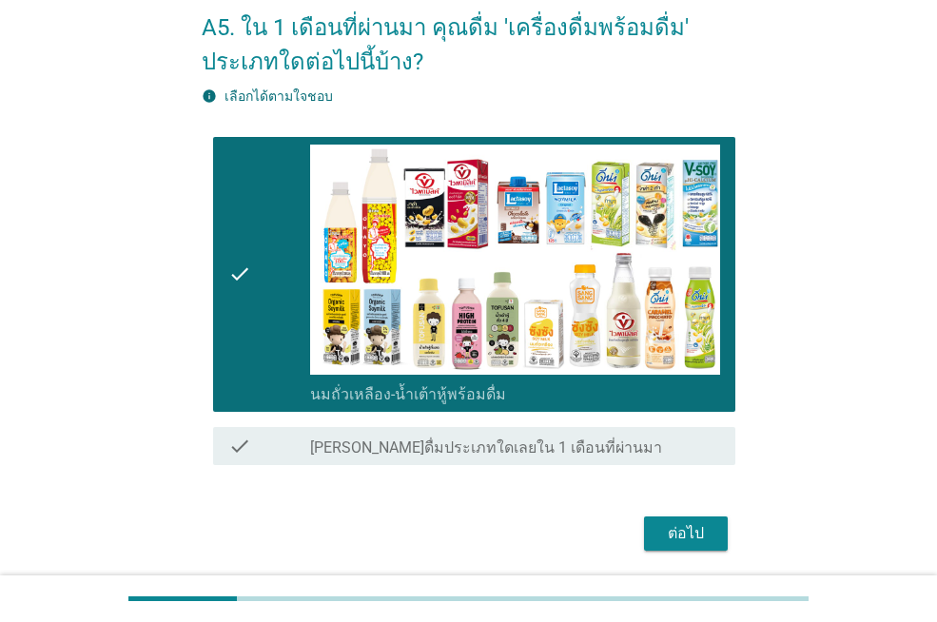
scroll to position [158, 0]
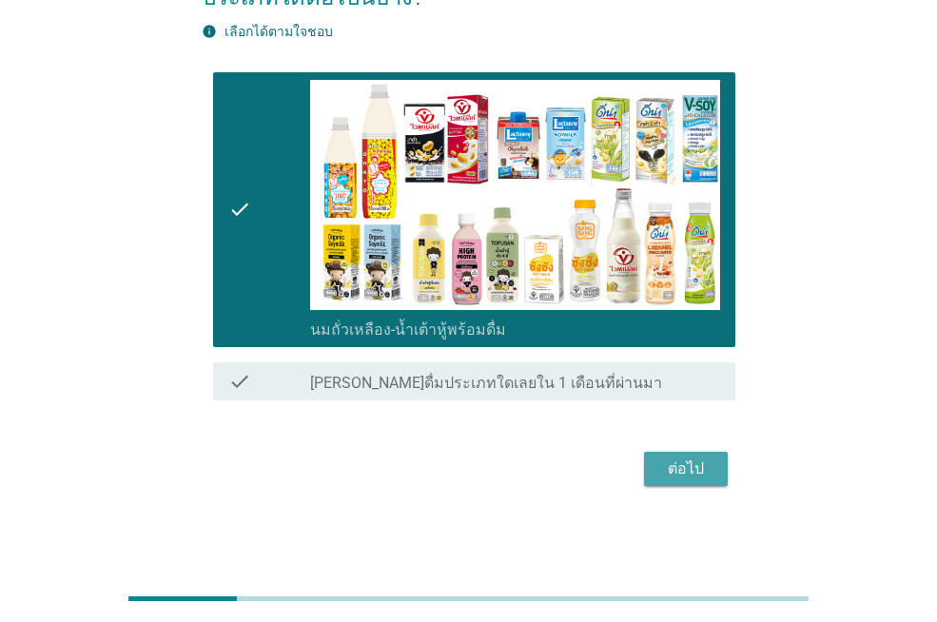
click at [670, 462] on div "ต่อไป" at bounding box center [685, 469] width 53 height 23
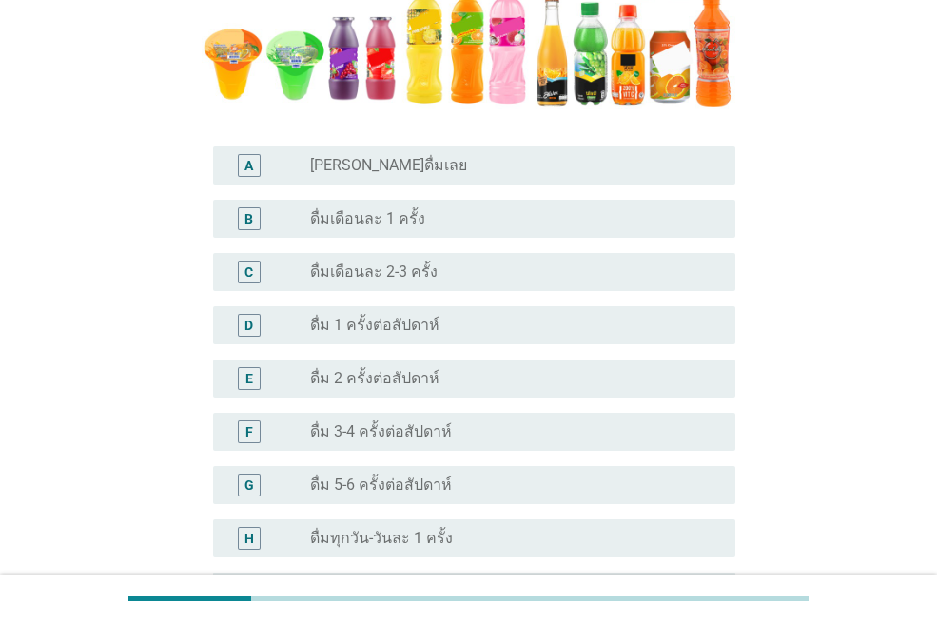
scroll to position [476, 0]
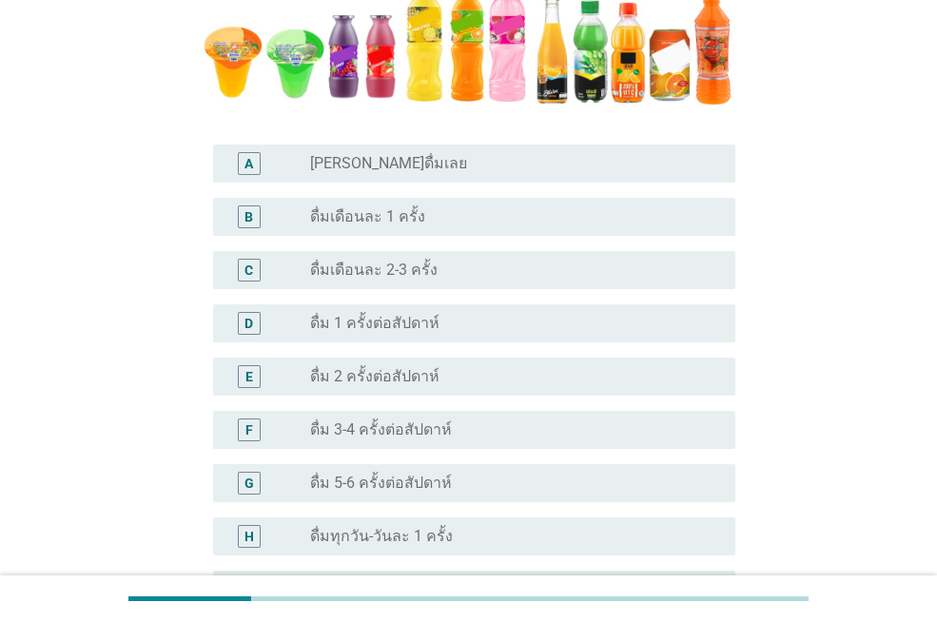
click at [423, 317] on label "ดื่ม 1 ครั้งต่อสัปดาห์" at bounding box center [374, 323] width 129 height 19
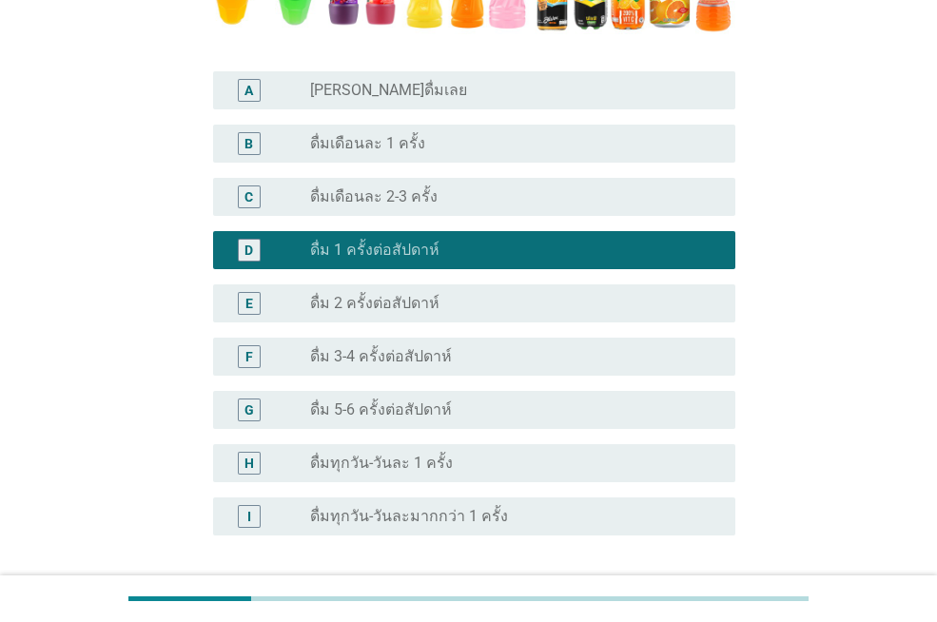
scroll to position [0, 0]
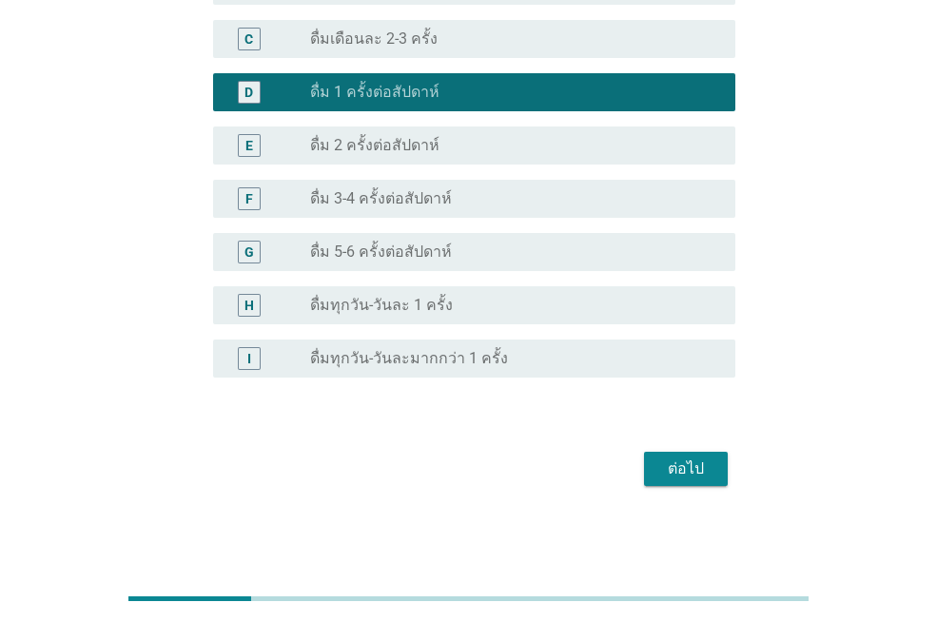
click at [724, 472] on button "ต่อไป" at bounding box center [686, 469] width 84 height 34
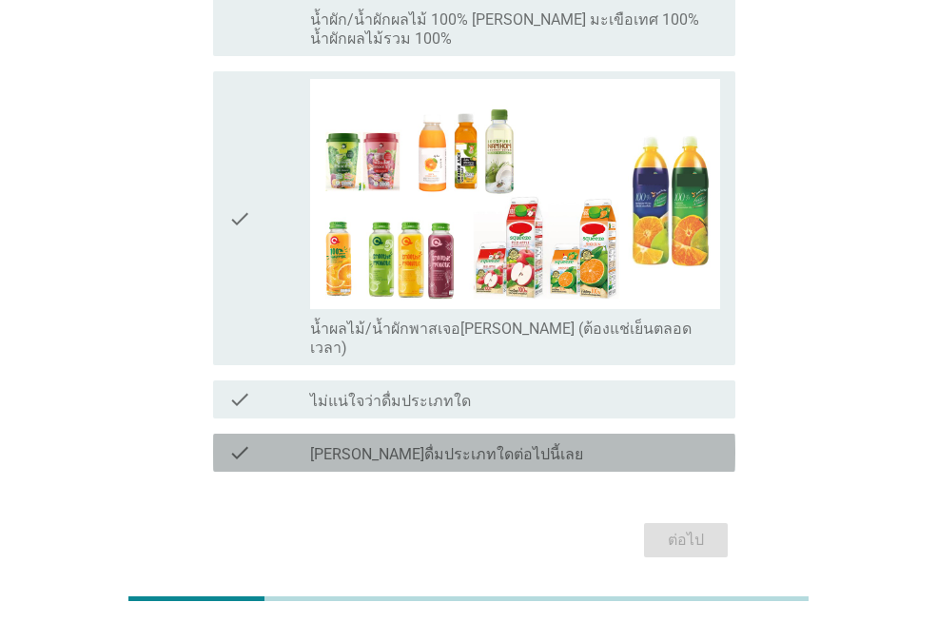
click at [457, 445] on label "[PERSON_NAME]ดื่มประเภทใดต่อไปนี้เลย" at bounding box center [446, 454] width 273 height 19
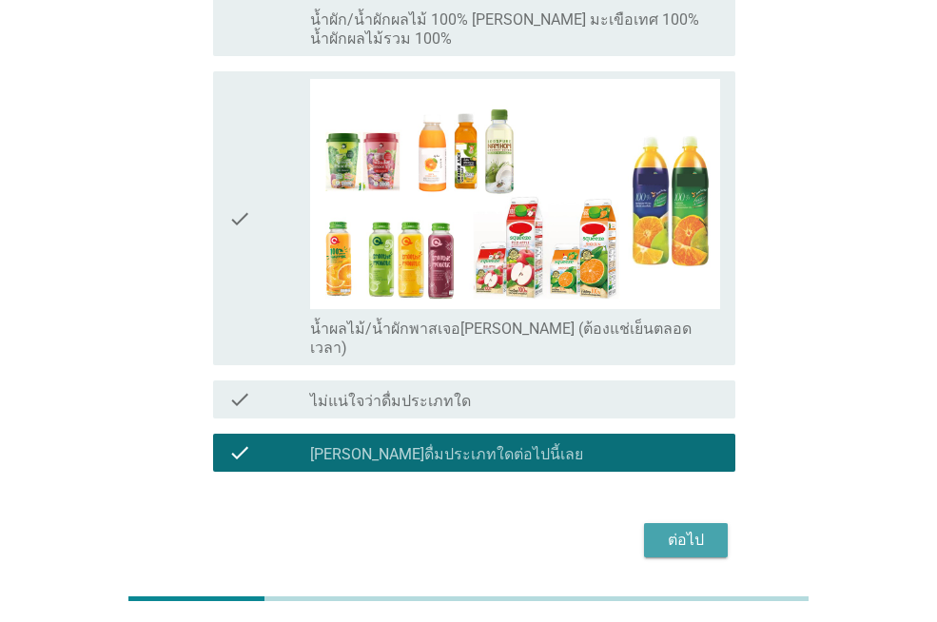
click at [662, 529] on div "ต่อไป" at bounding box center [685, 540] width 53 height 23
